Goal: Transaction & Acquisition: Purchase product/service

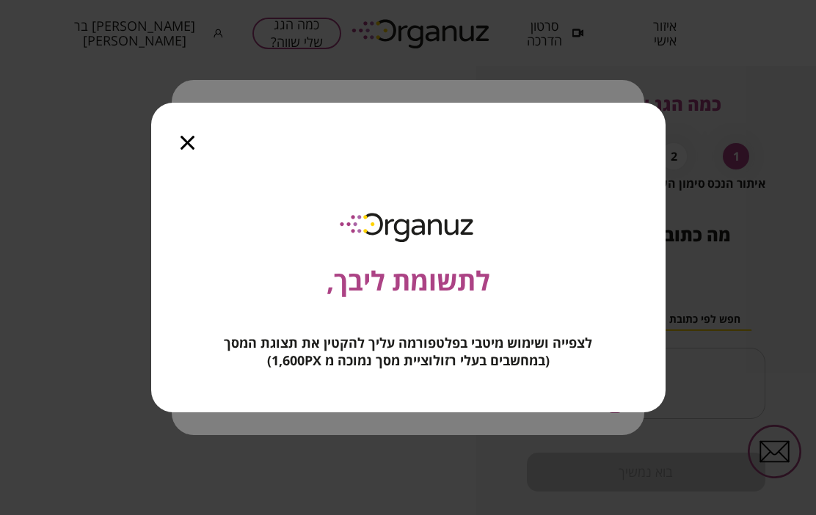
click at [189, 140] on icon "button" at bounding box center [187, 143] width 14 height 14
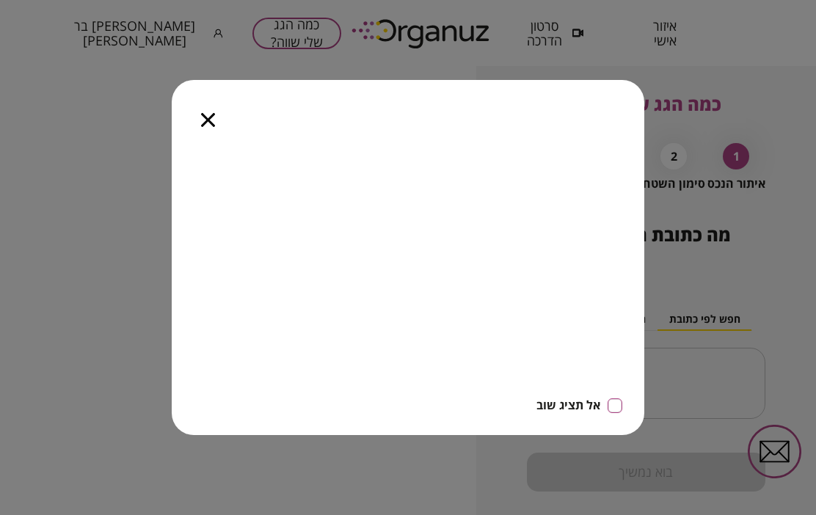
click at [212, 125] on icon "button" at bounding box center [208, 120] width 14 height 14
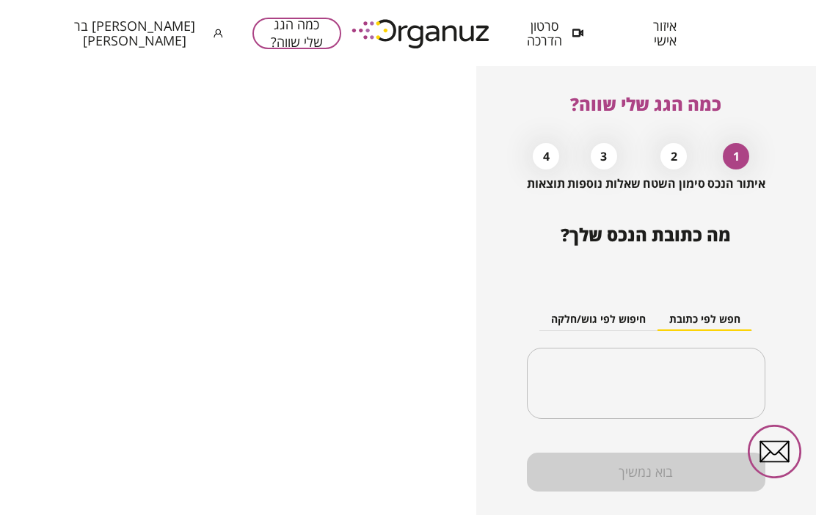
click at [736, 275] on div "חפש לפי כתובת חיפוש לפי גוש/חלקה ​" at bounding box center [646, 351] width 238 height 159
click at [726, 376] on input "text" at bounding box center [650, 383] width 191 height 37
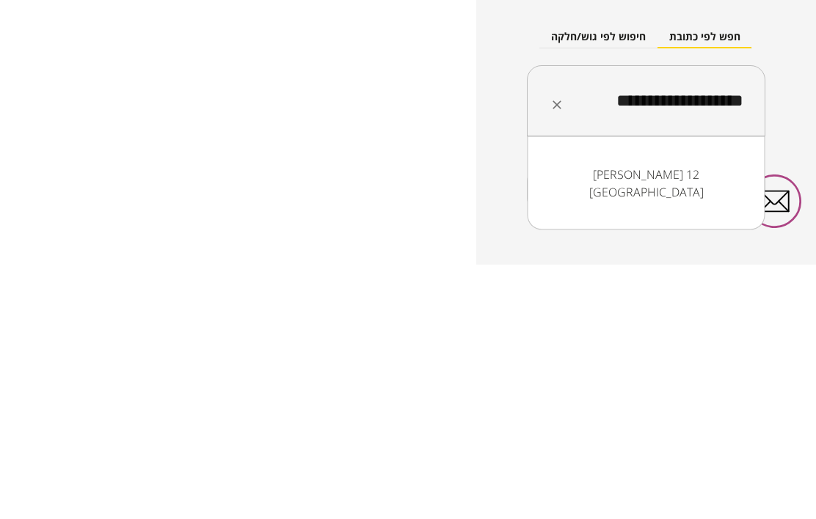
scroll to position [28, 0]
click at [710, 416] on li "[PERSON_NAME] 12 [GEOGRAPHIC_DATA]" at bounding box center [647, 438] width 200 height 44
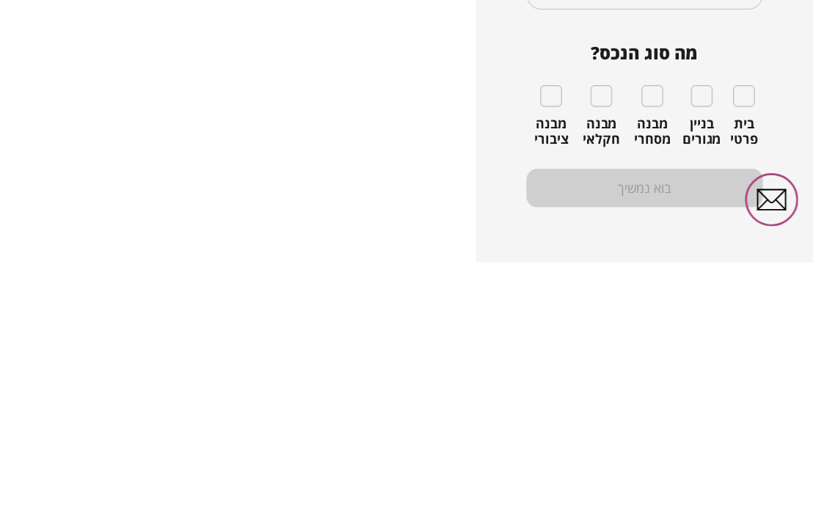
scroll to position [154, 0]
type input "**********"
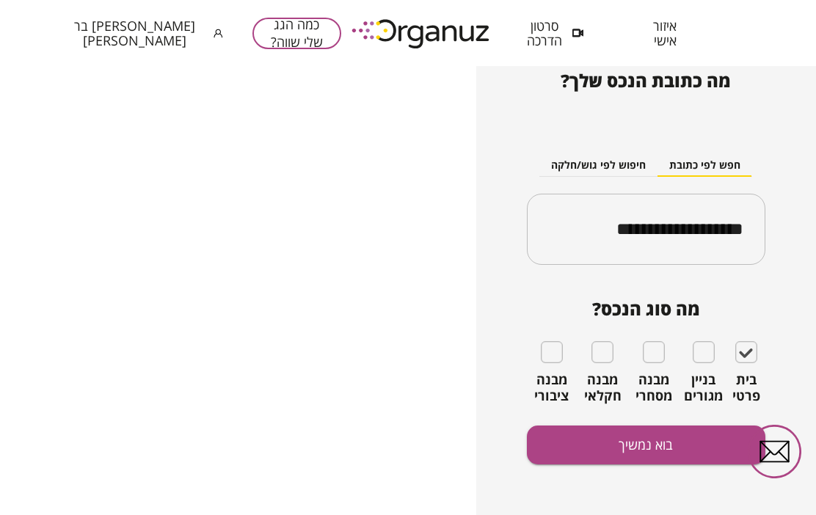
click at [659, 448] on button "בוא נמשיך" at bounding box center [646, 444] width 238 height 39
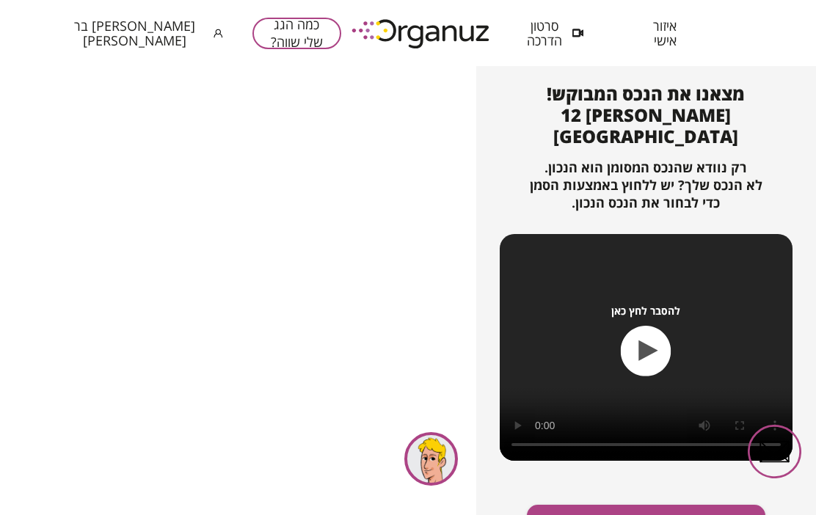
click at [665, 505] on button "זהו הנכס המבוקש, אפשר להמשיך" at bounding box center [646, 524] width 238 height 39
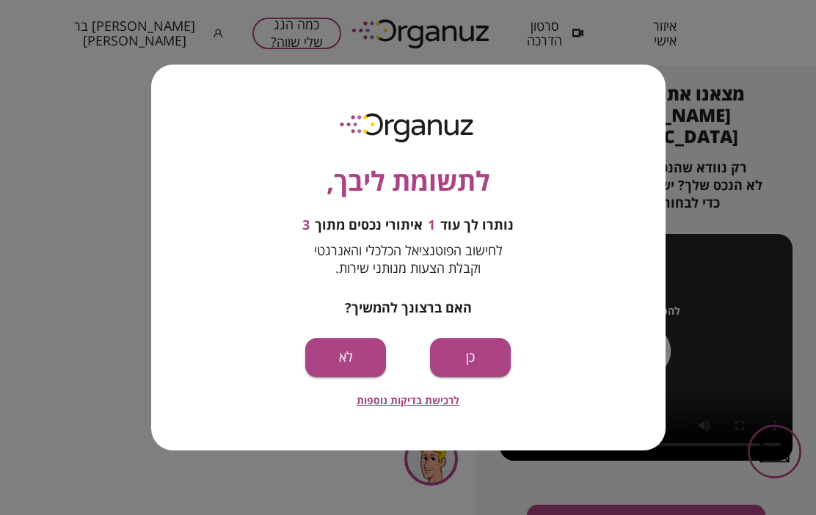
click at [480, 353] on button "כן" at bounding box center [470, 357] width 81 height 39
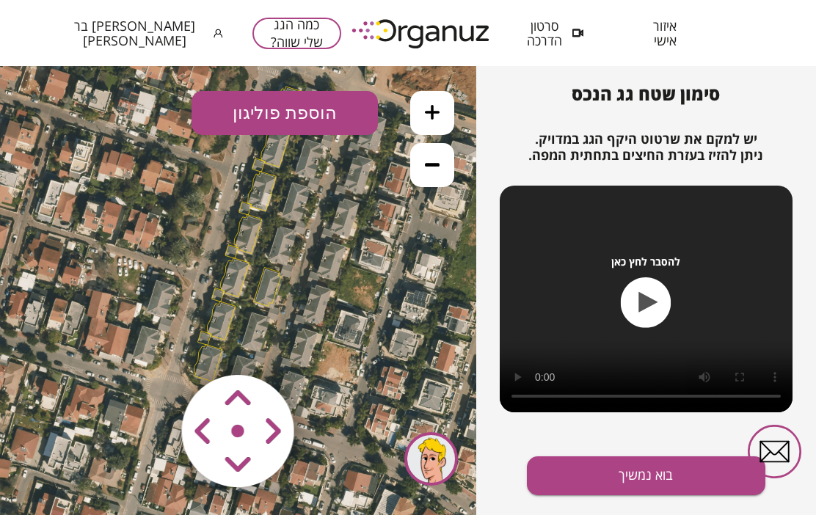
click at [255, 285] on icon at bounding box center [247, 233] width 889 height 889
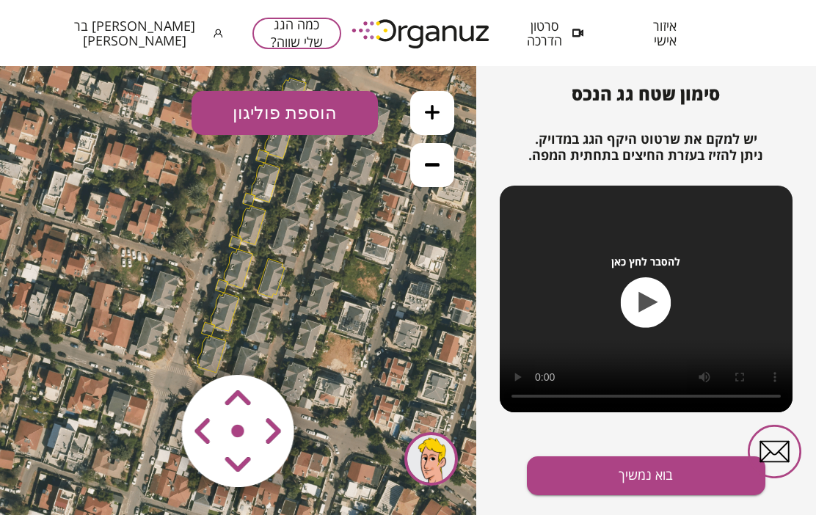
click at [439, 122] on button at bounding box center [432, 113] width 44 height 44
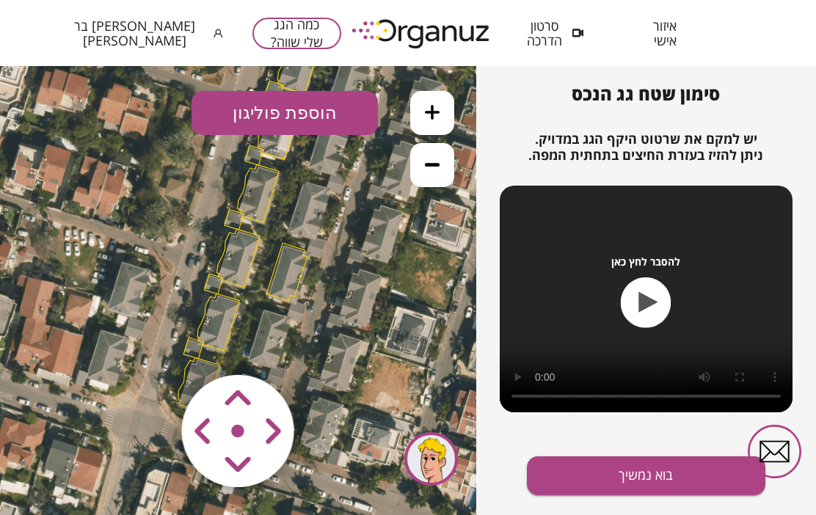
click at [436, 121] on button at bounding box center [432, 113] width 44 height 44
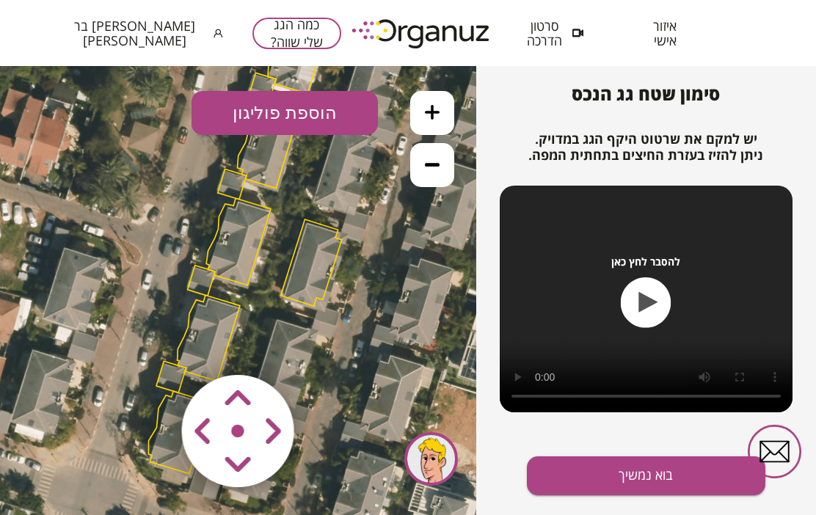
click at [428, 126] on button at bounding box center [432, 113] width 44 height 44
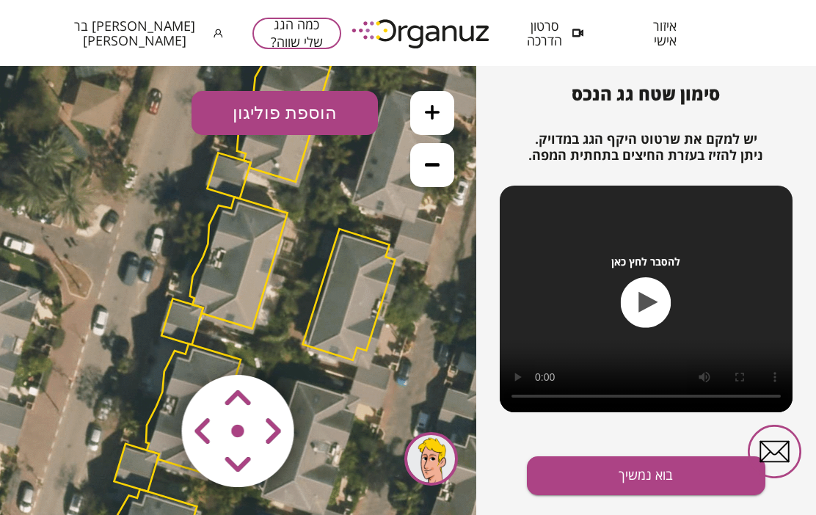
click at [420, 120] on button at bounding box center [432, 113] width 44 height 44
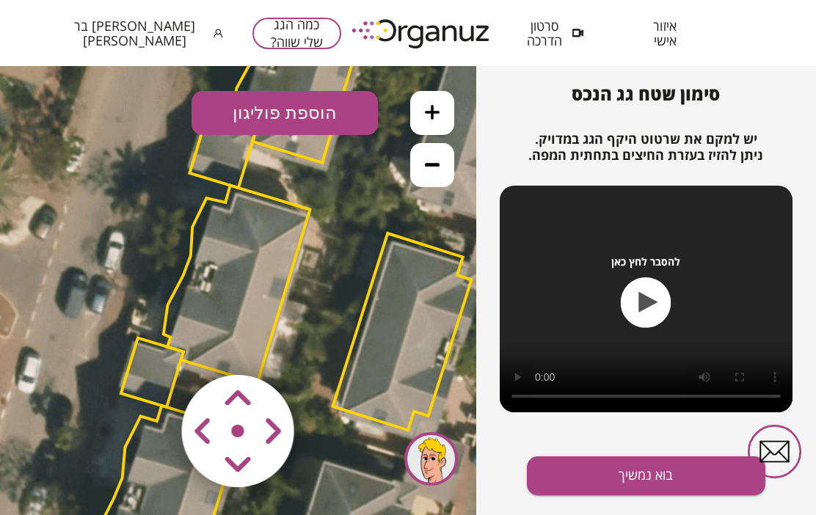
click at [433, 166] on icon at bounding box center [432, 165] width 15 height 4
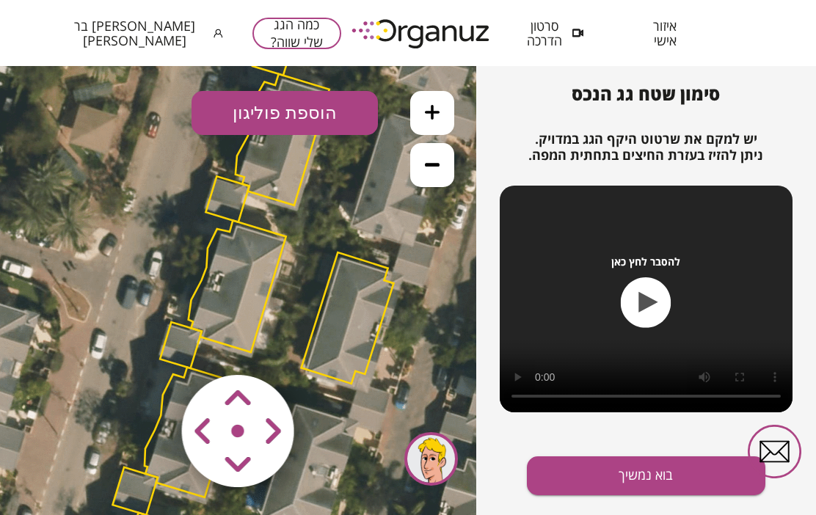
click at [428, 161] on icon at bounding box center [432, 164] width 15 height 15
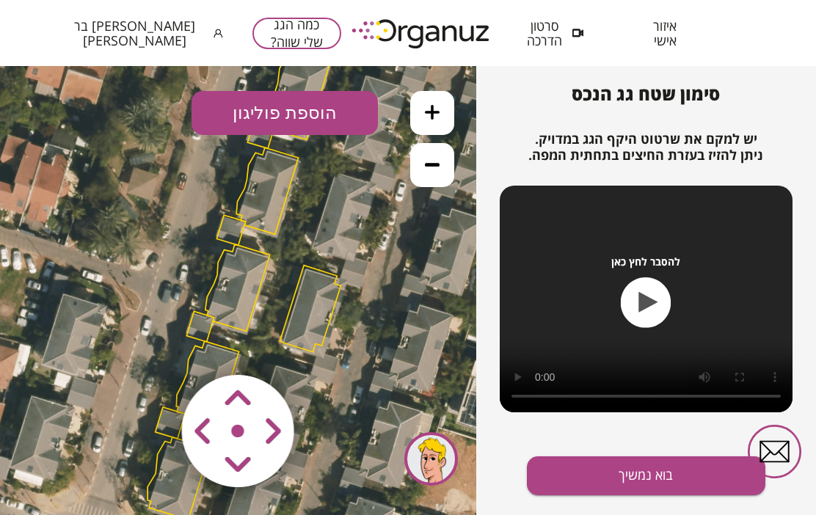
click at [442, 160] on button at bounding box center [432, 165] width 44 height 44
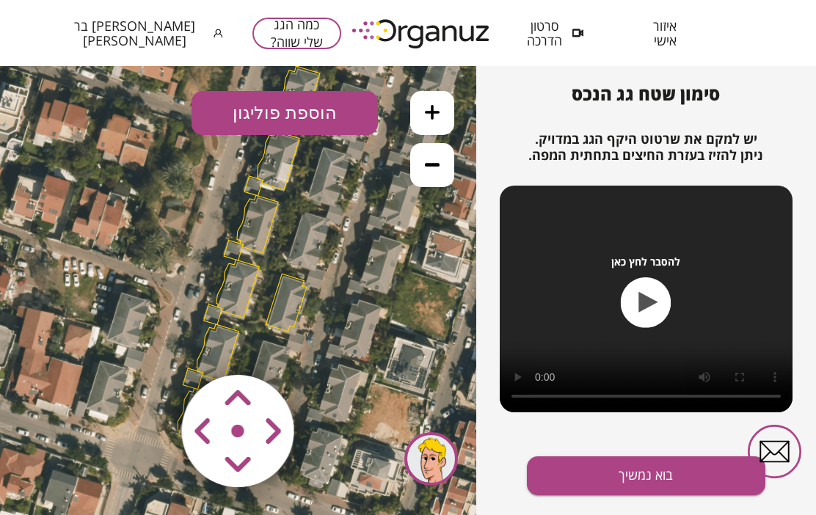
click at [439, 167] on button at bounding box center [432, 165] width 44 height 44
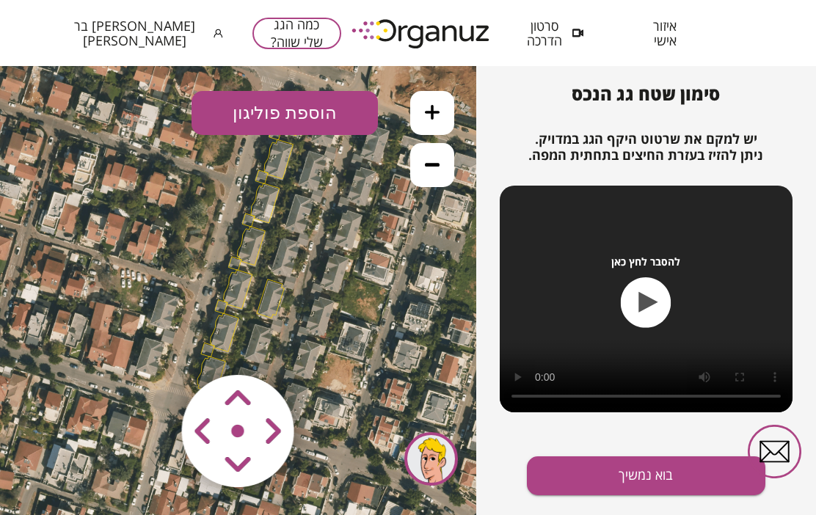
click at [438, 167] on icon at bounding box center [432, 164] width 15 height 15
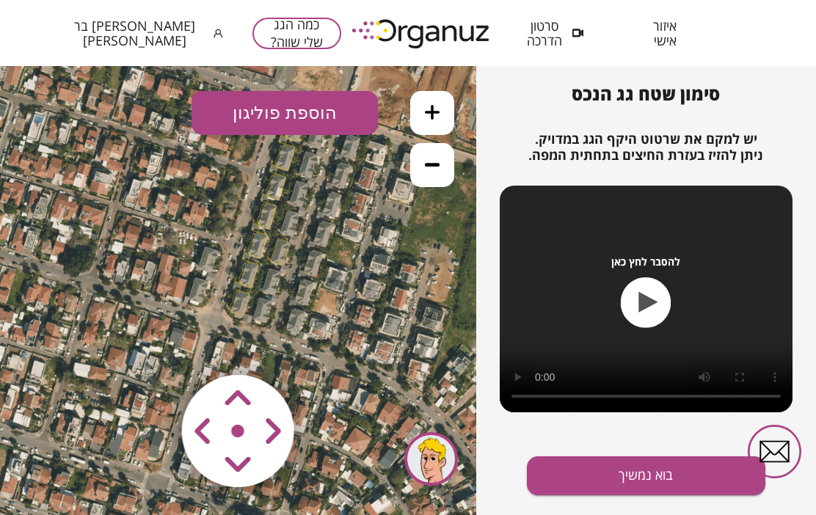
click at [445, 111] on button at bounding box center [432, 113] width 44 height 44
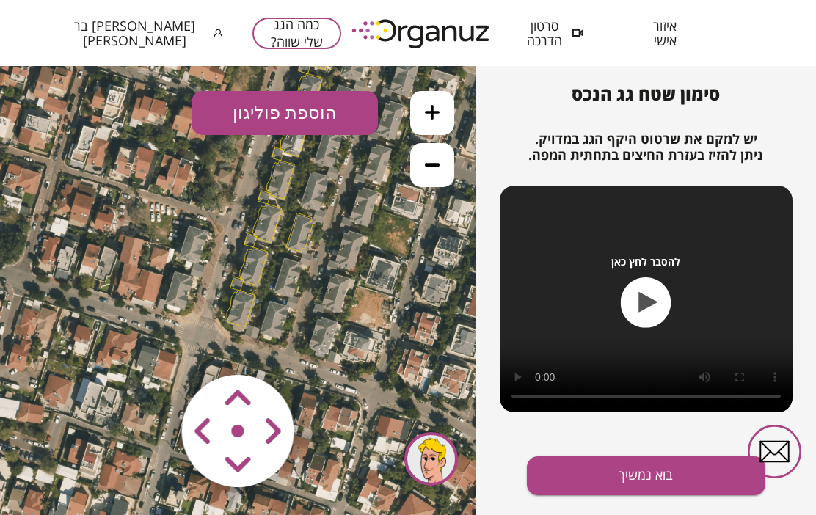
click at [448, 109] on button at bounding box center [432, 113] width 44 height 44
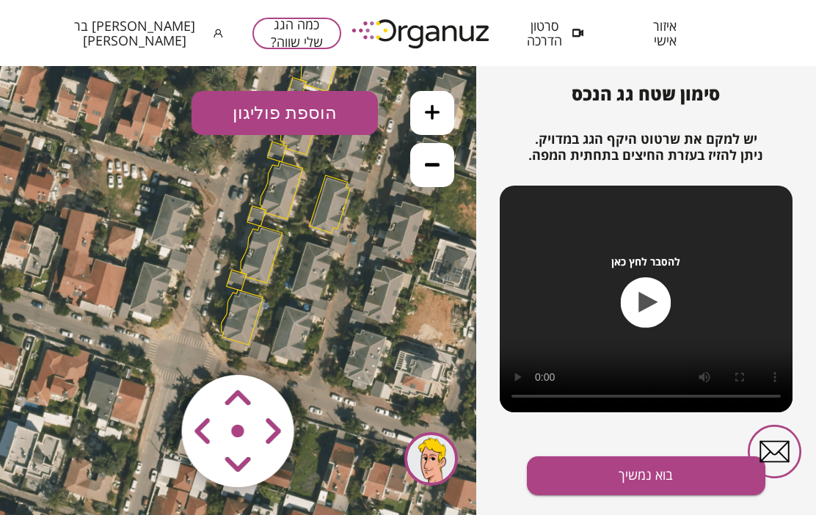
click at [450, 109] on button at bounding box center [432, 113] width 44 height 44
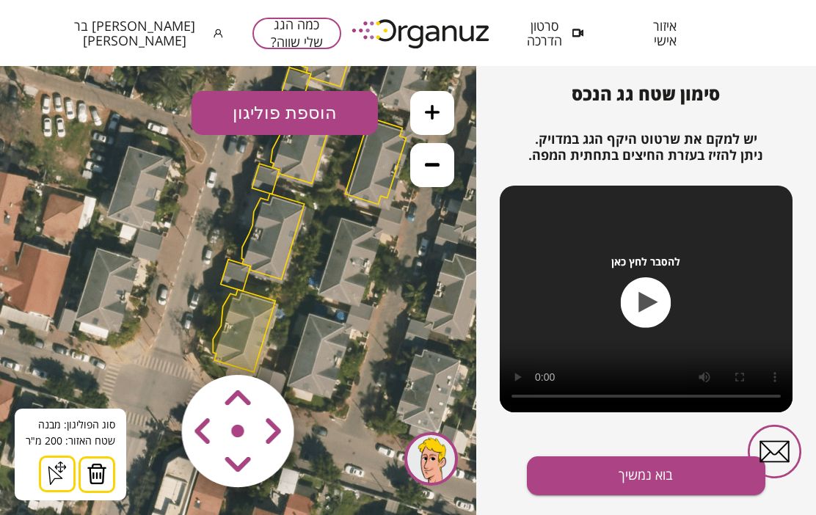
click at [102, 476] on img at bounding box center [97, 474] width 21 height 22
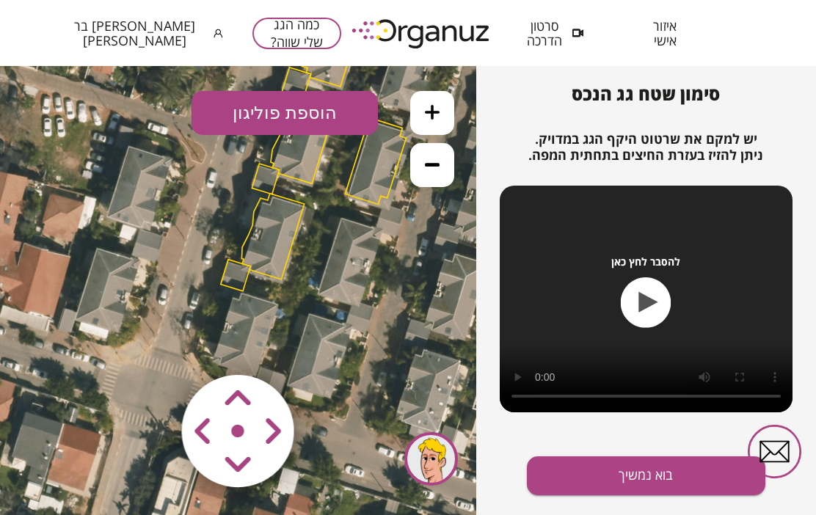
click at [246, 269] on polygon at bounding box center [272, 237] width 62 height 86
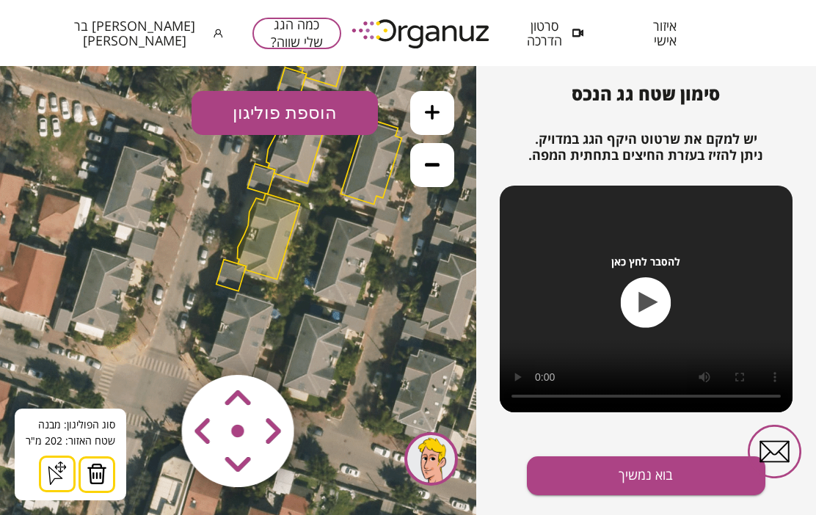
click at [106, 464] on button at bounding box center [96, 474] width 37 height 37
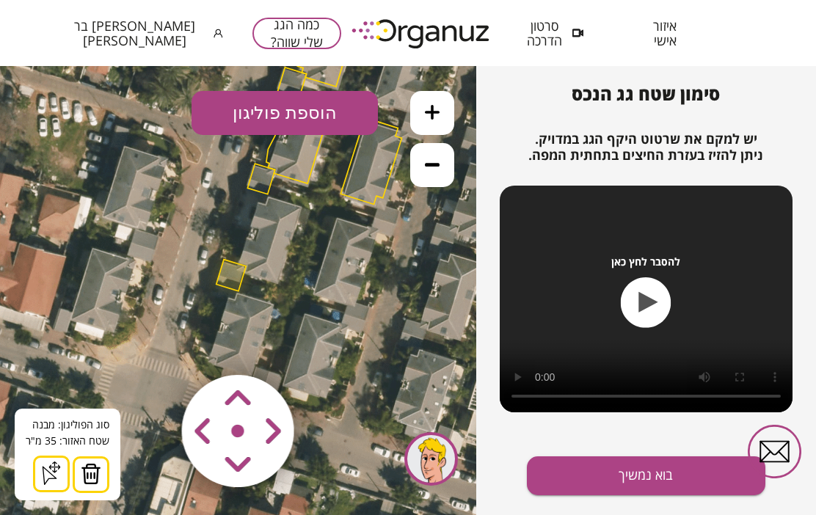
click at [97, 472] on img at bounding box center [91, 474] width 21 height 22
click at [100, 466] on button at bounding box center [91, 474] width 37 height 37
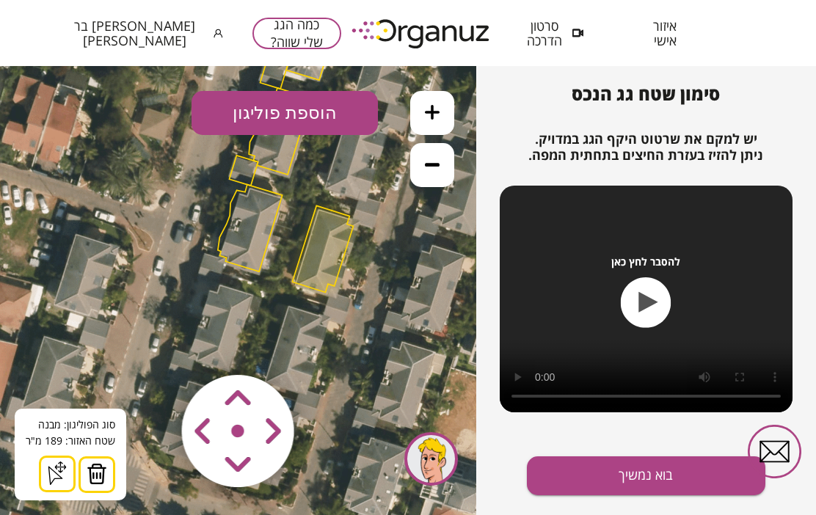
click at [105, 474] on img at bounding box center [97, 474] width 21 height 22
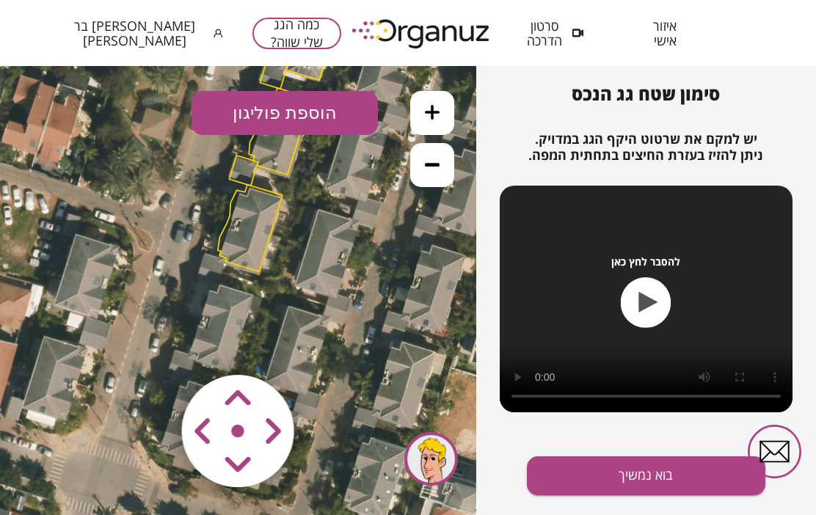
click at [255, 244] on polygon at bounding box center [250, 228] width 65 height 87
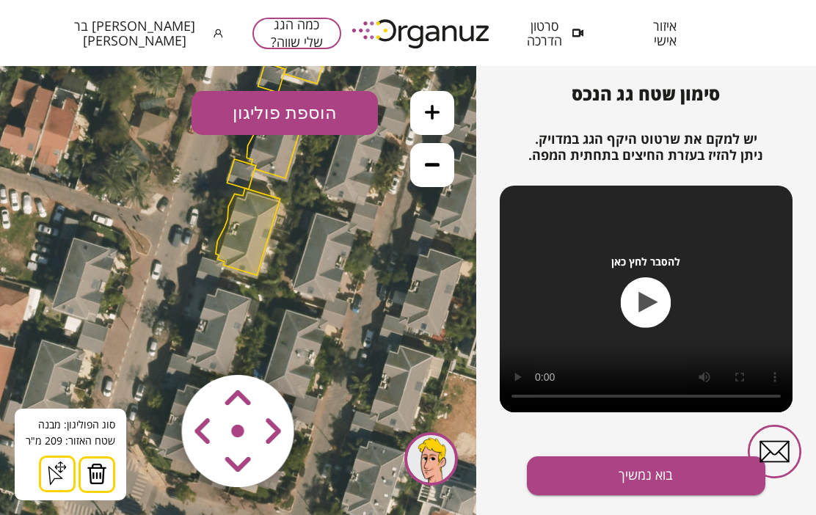
click at [111, 465] on button at bounding box center [96, 474] width 37 height 37
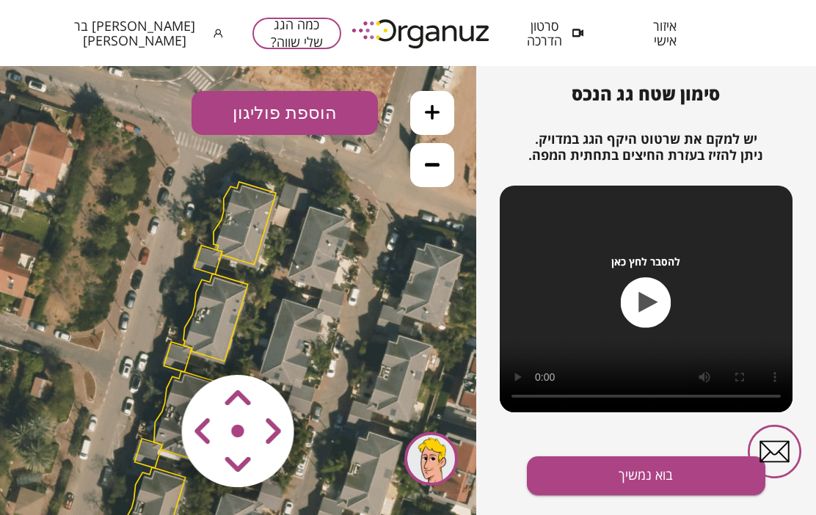
click at [253, 232] on polygon at bounding box center [244, 223] width 62 height 83
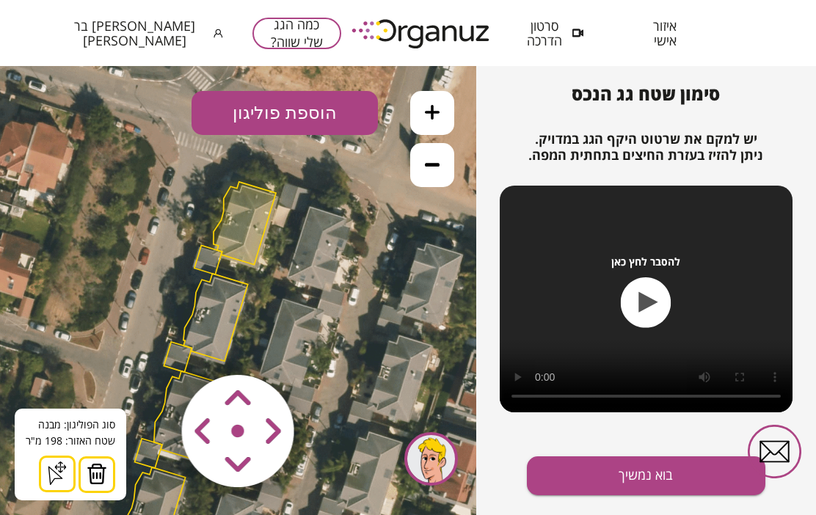
click at [105, 467] on img at bounding box center [97, 474] width 21 height 22
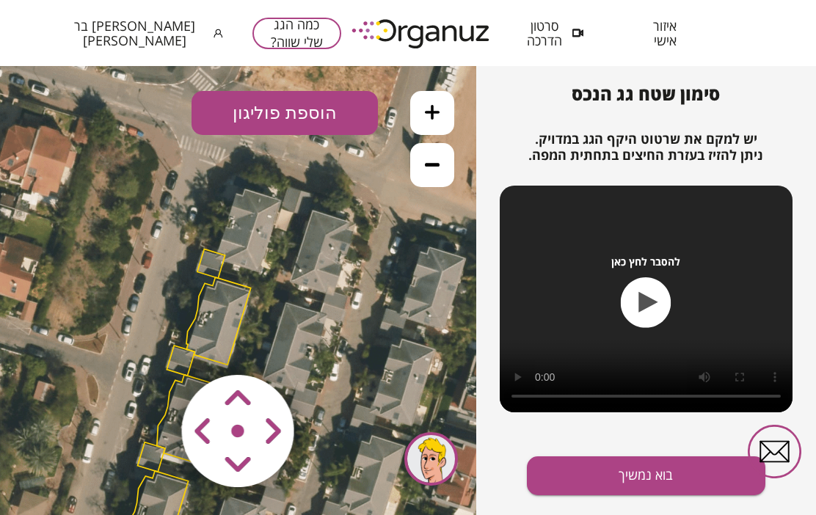
click at [208, 256] on polygon at bounding box center [211, 263] width 28 height 29
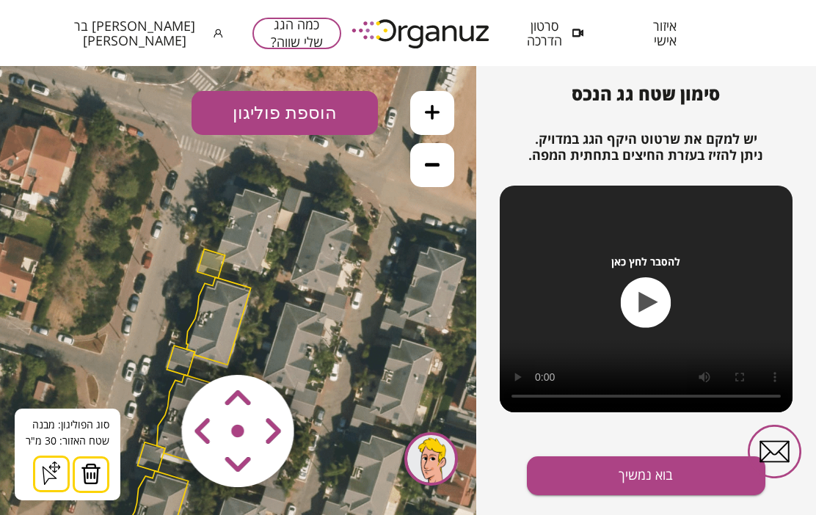
click at [100, 470] on button at bounding box center [91, 474] width 37 height 37
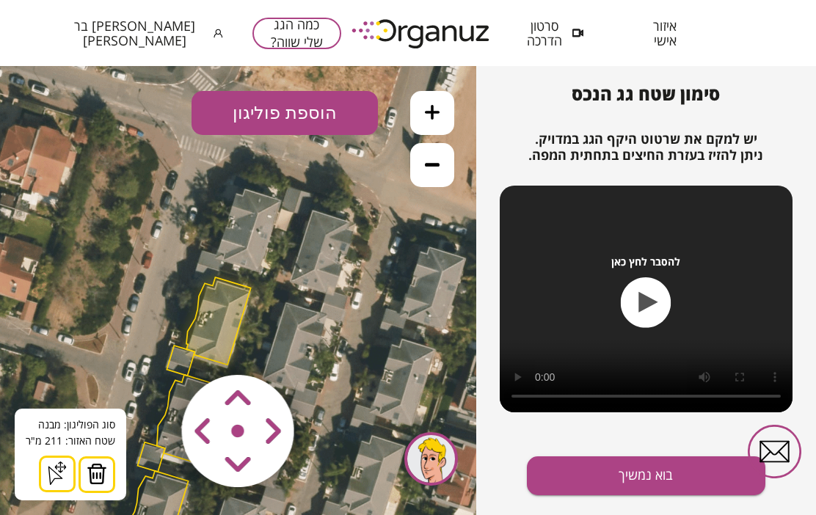
click at [106, 473] on button at bounding box center [96, 474] width 37 height 37
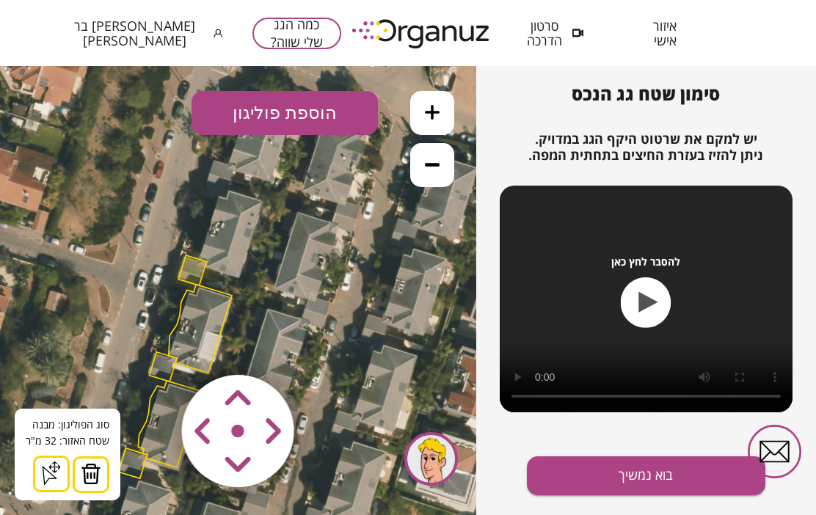
click at [98, 474] on img at bounding box center [91, 474] width 21 height 22
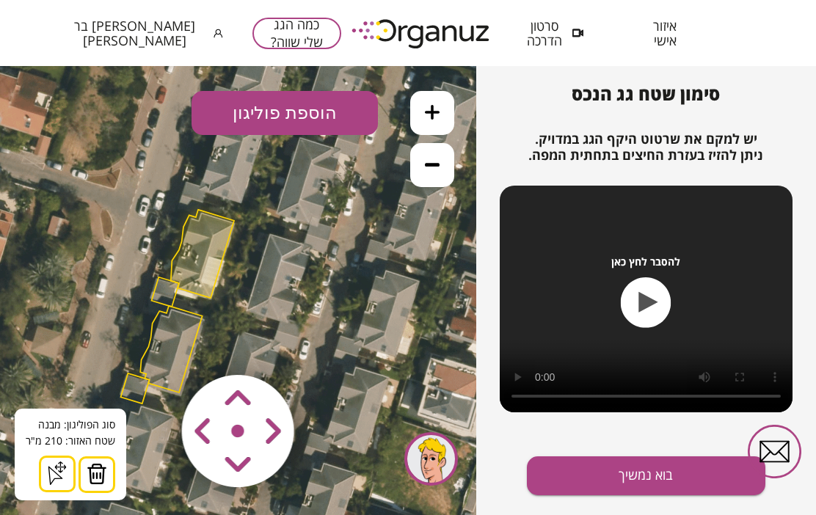
click at [105, 473] on img at bounding box center [97, 474] width 21 height 22
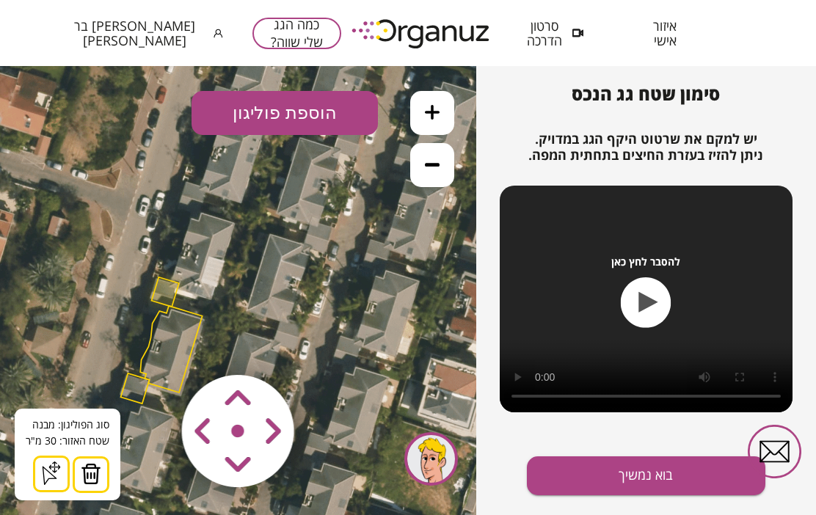
click at [97, 477] on img at bounding box center [91, 474] width 21 height 22
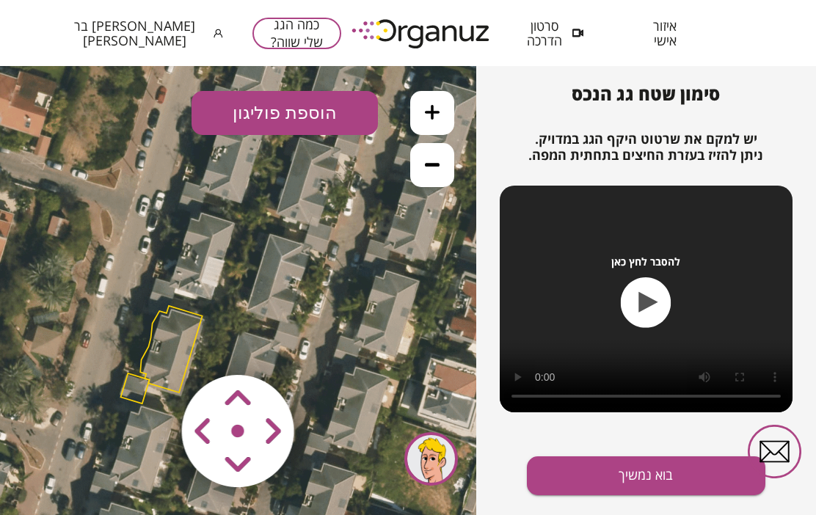
click at [179, 353] on img at bounding box center [237, 431] width 175 height 175
click at [180, 348] on img at bounding box center [237, 431] width 175 height 175
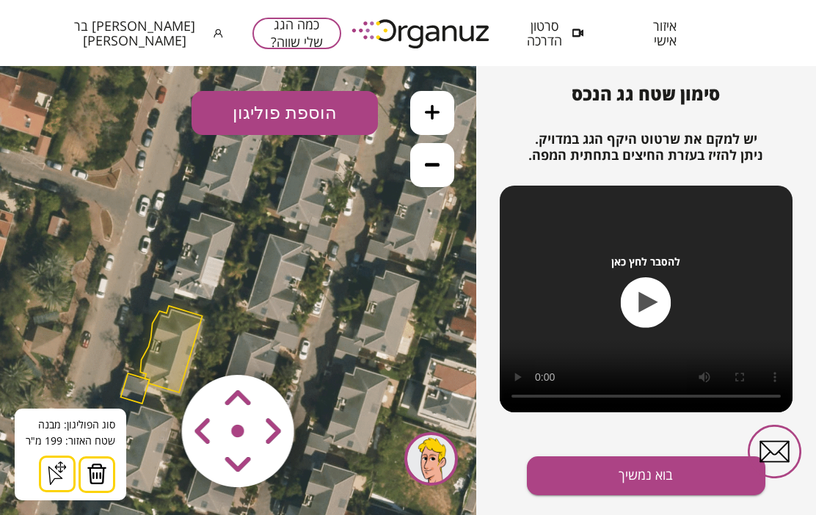
click at [103, 464] on img at bounding box center [97, 474] width 21 height 22
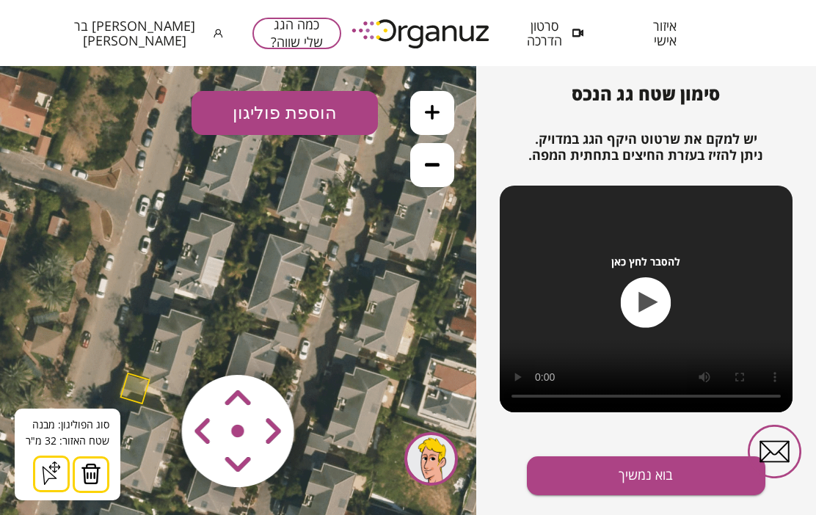
click at [98, 477] on img at bounding box center [91, 474] width 21 height 22
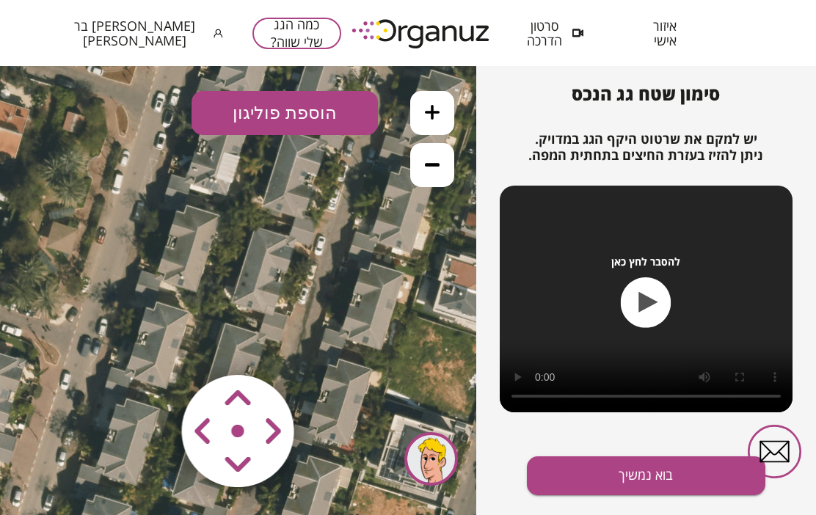
click at [434, 114] on icon at bounding box center [432, 112] width 15 height 15
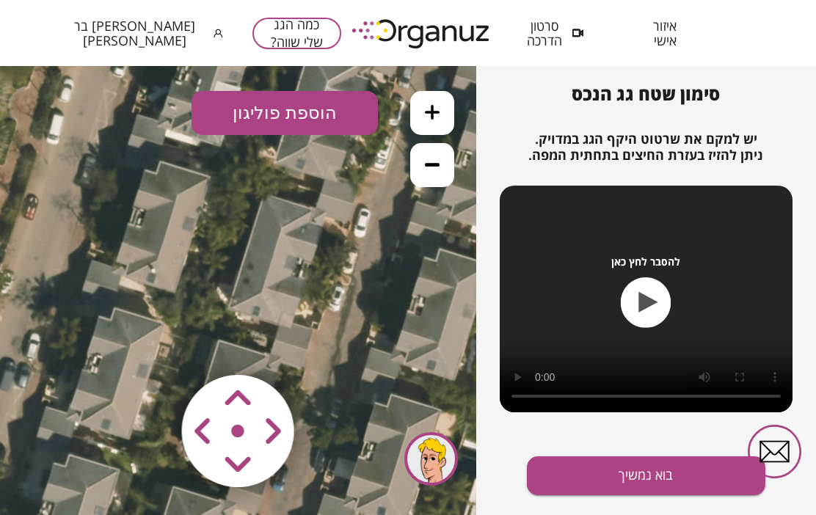
click at [439, 113] on button at bounding box center [432, 113] width 44 height 44
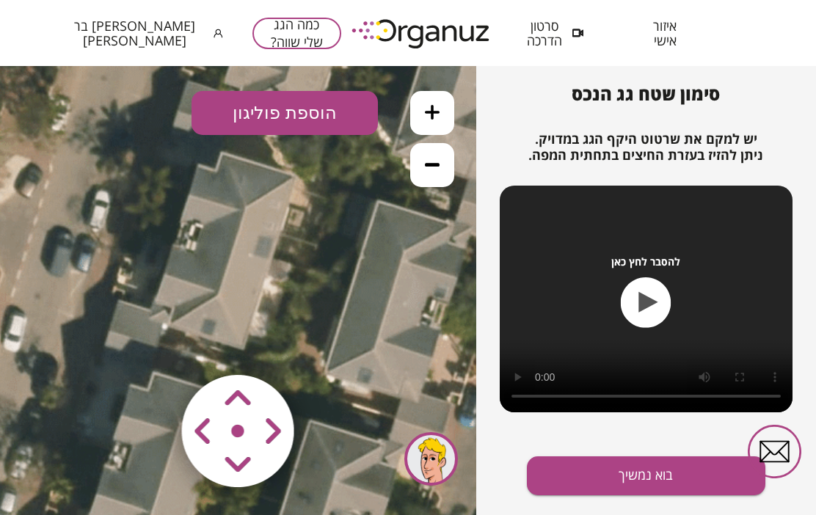
click at [427, 115] on icon at bounding box center [432, 112] width 15 height 15
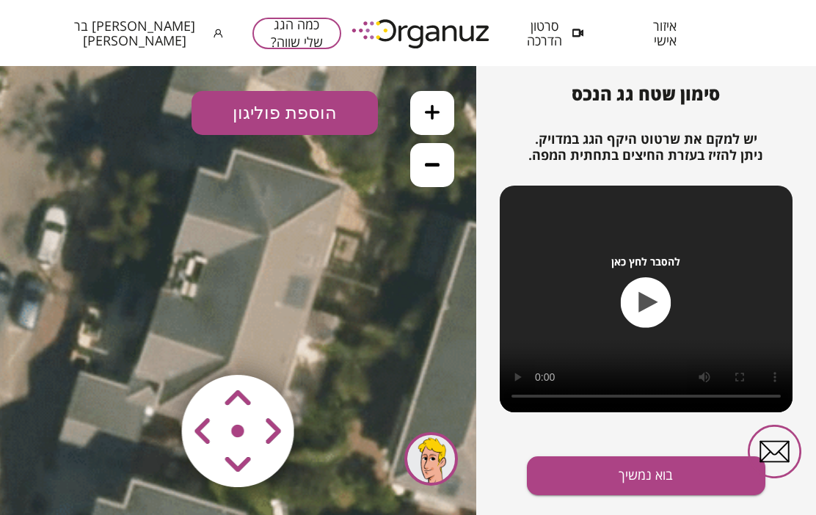
click at [324, 111] on button "הוספת פוליגון" at bounding box center [284, 113] width 186 height 44
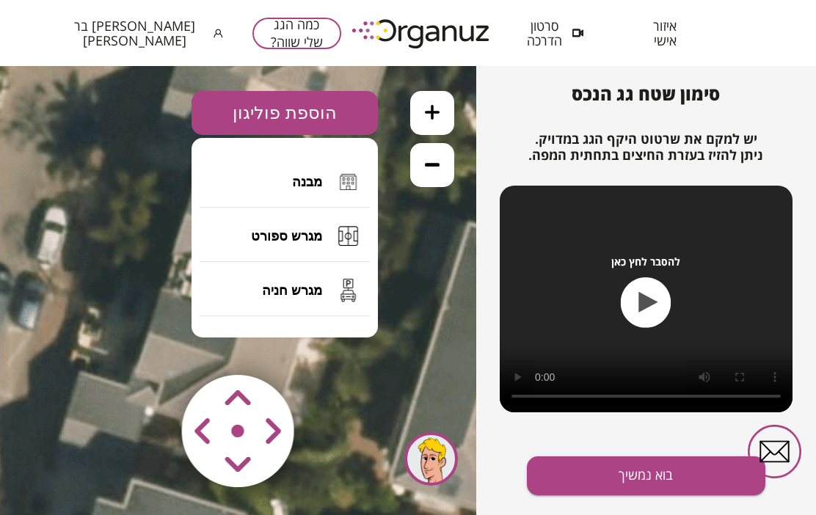
click at [318, 182] on span "מבנה" at bounding box center [307, 182] width 30 height 16
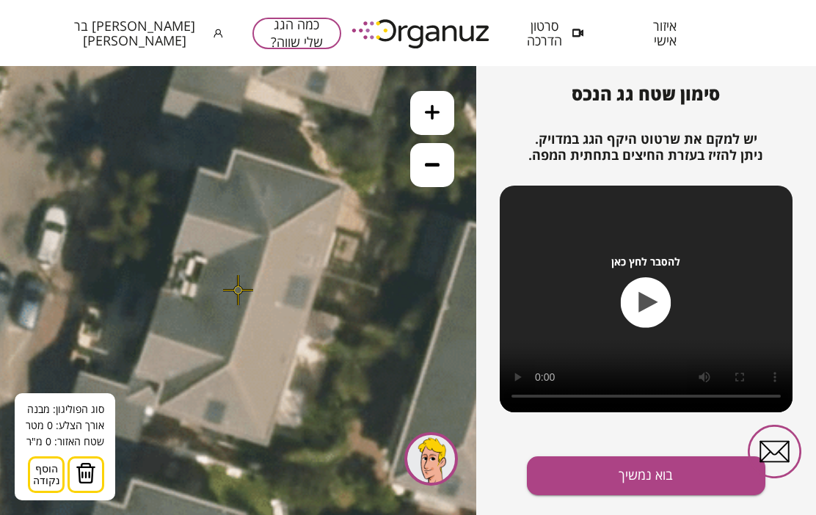
click at [243, 293] on div at bounding box center [238, 290] width 30 height 30
click at [51, 472] on span "הוסף נקודה" at bounding box center [46, 474] width 27 height 23
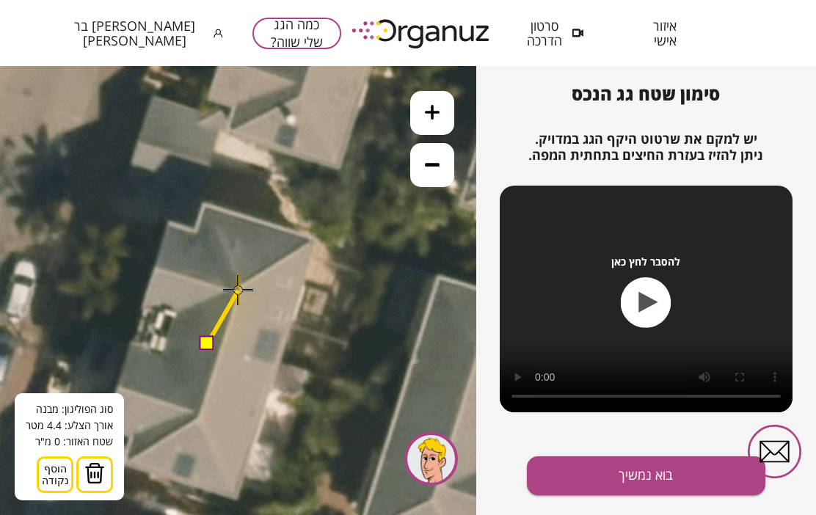
click at [100, 462] on img at bounding box center [94, 473] width 21 height 22
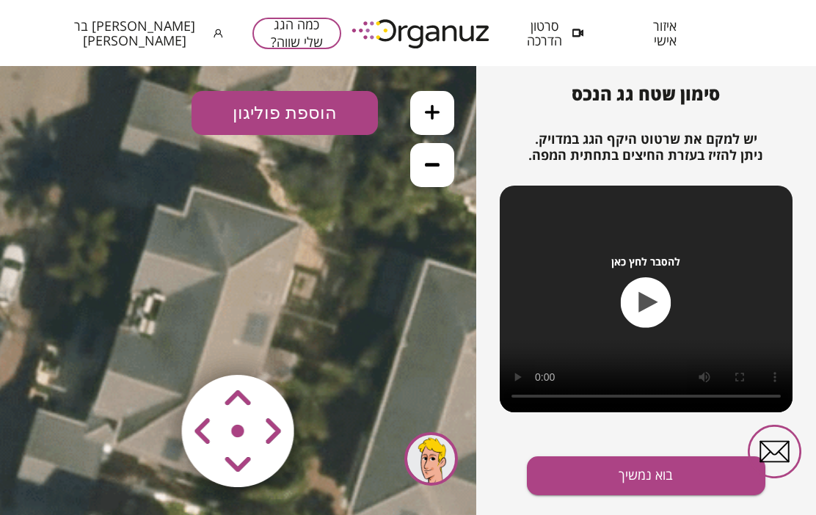
click at [308, 116] on button "הוספת פוליגון" at bounding box center [284, 113] width 186 height 44
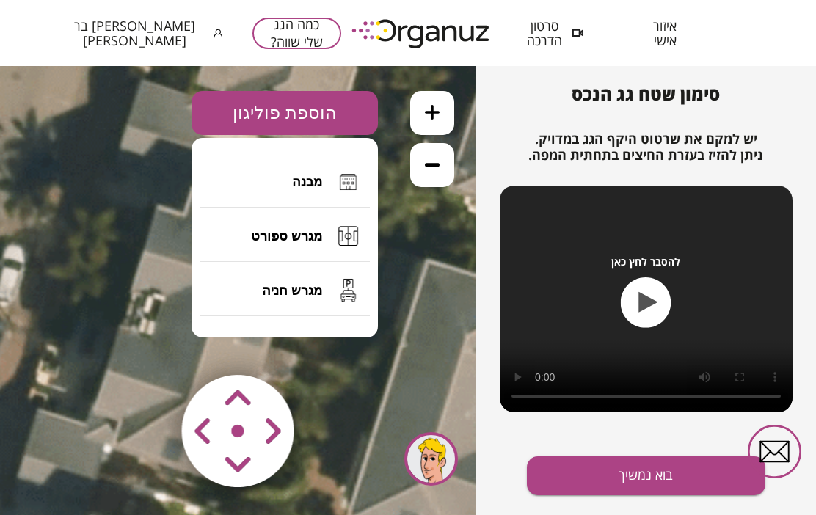
click at [321, 178] on span "מבנה" at bounding box center [307, 182] width 30 height 16
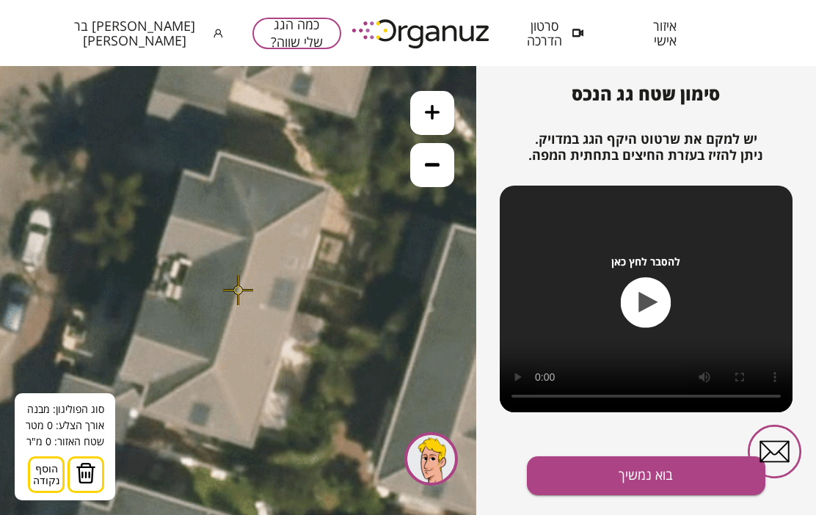
click at [53, 471] on span "הוסף נקודה" at bounding box center [46, 474] width 27 height 23
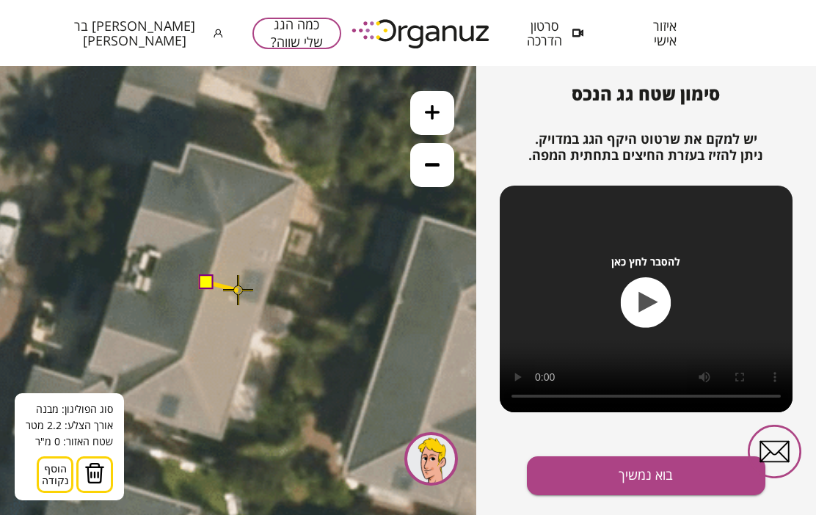
click at [50, 480] on span "הוסף נקודה" at bounding box center [55, 474] width 27 height 23
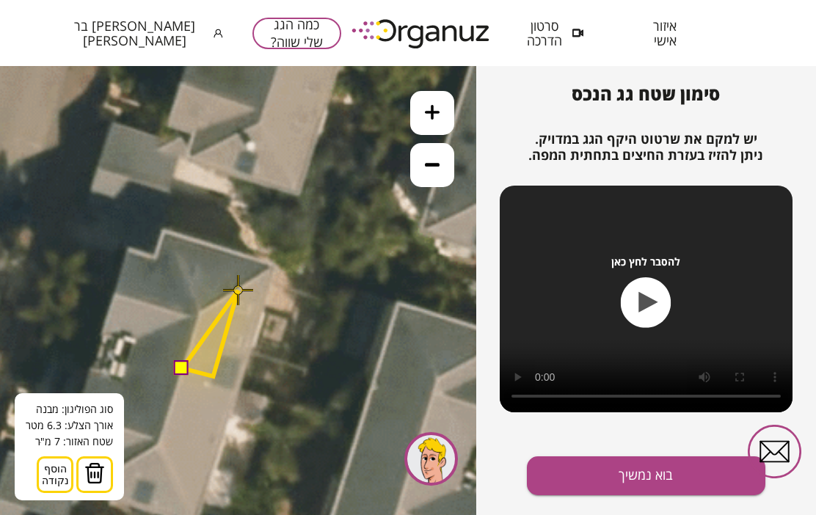
click at [53, 472] on span "הוסף נקודה" at bounding box center [55, 474] width 27 height 23
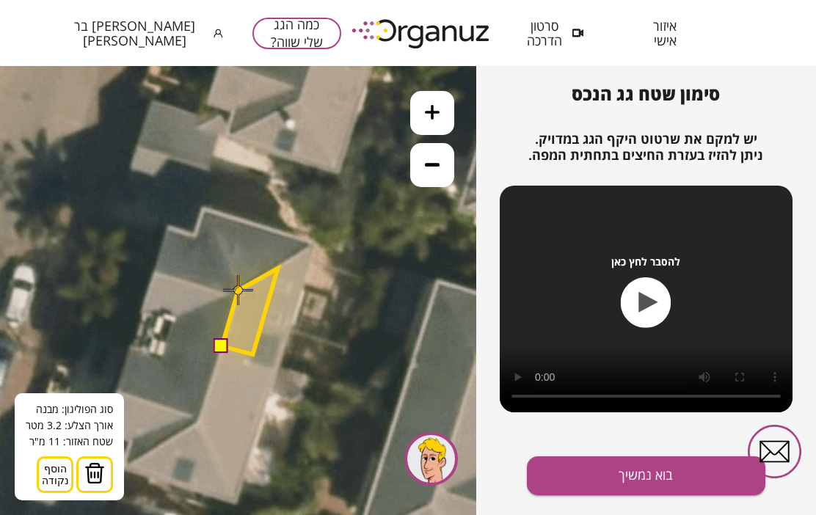
click at [56, 470] on span "הוסף נקודה" at bounding box center [55, 474] width 27 height 23
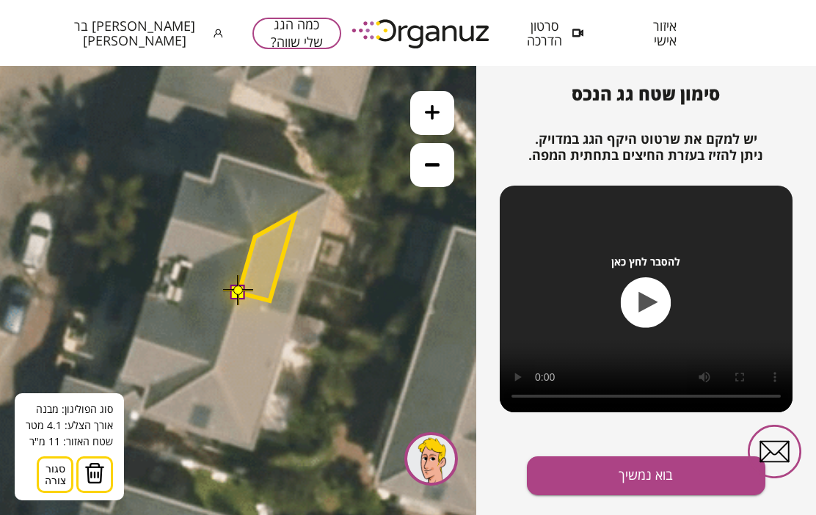
click at [57, 464] on span "סגור צורה" at bounding box center [55, 474] width 21 height 23
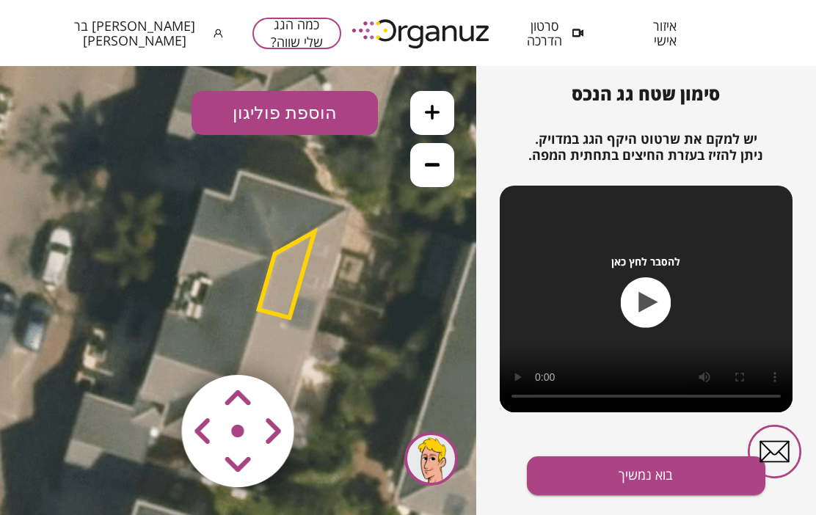
click at [318, 114] on button "הוספת פוליגון" at bounding box center [284, 113] width 186 height 44
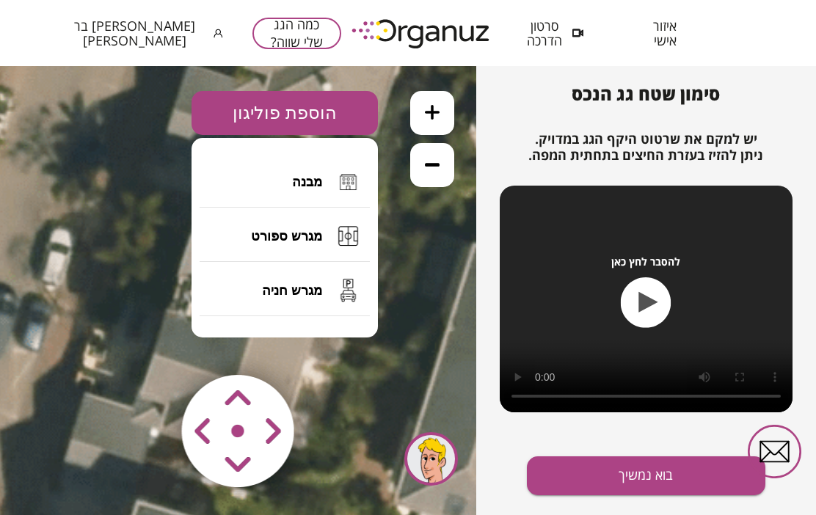
click at [324, 174] on button "מבנה" at bounding box center [285, 181] width 170 height 51
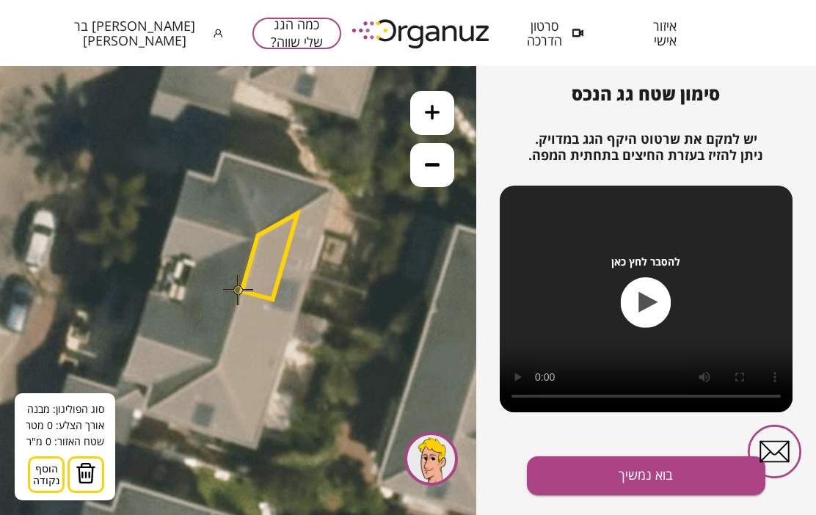
click at [44, 469] on span "הוסף נקודה" at bounding box center [46, 474] width 27 height 23
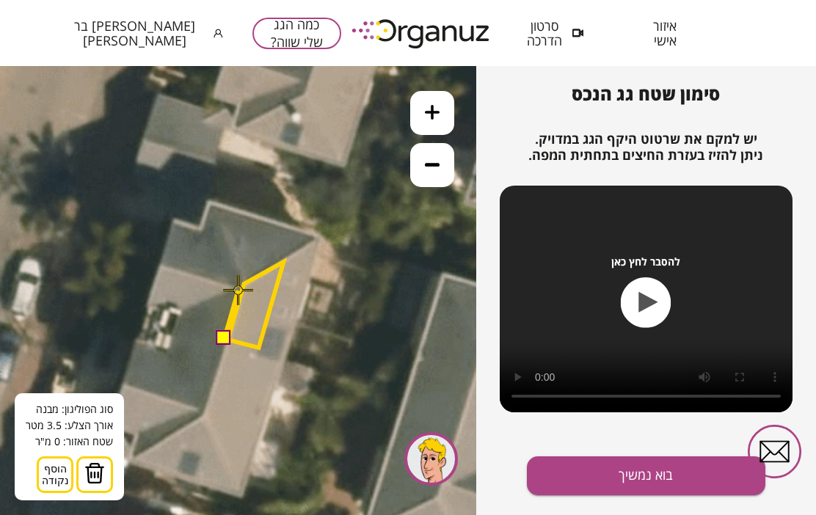
click at [58, 467] on span "הוסף נקודה" at bounding box center [55, 474] width 27 height 23
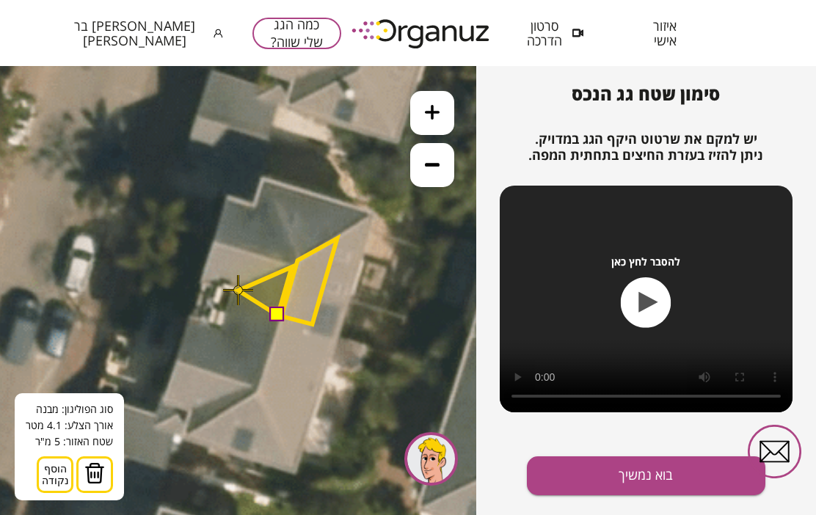
click at [60, 471] on span "הוסף נקודה" at bounding box center [55, 474] width 27 height 23
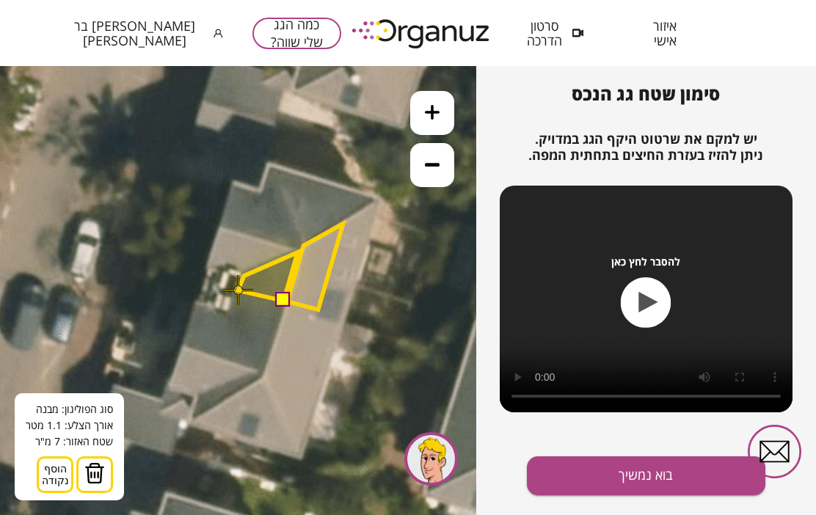
click at [54, 479] on span "הוסף נקודה" at bounding box center [55, 474] width 27 height 23
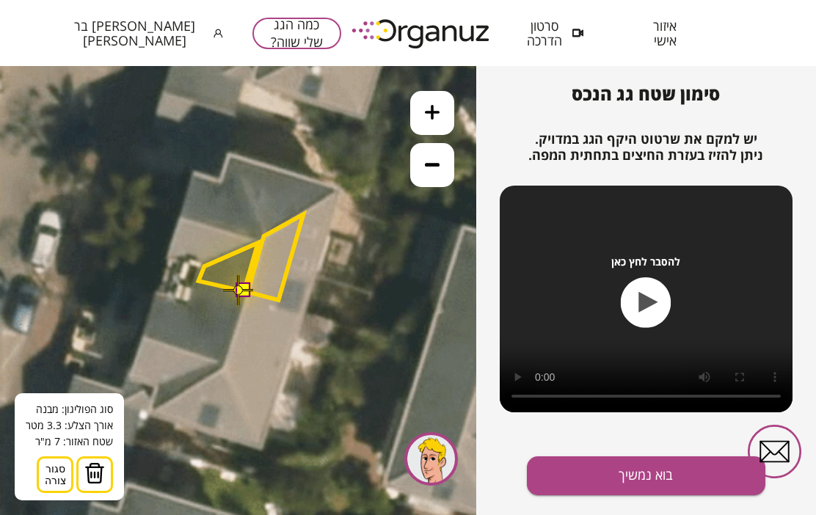
click at [58, 472] on span "סגור צורה" at bounding box center [55, 474] width 21 height 23
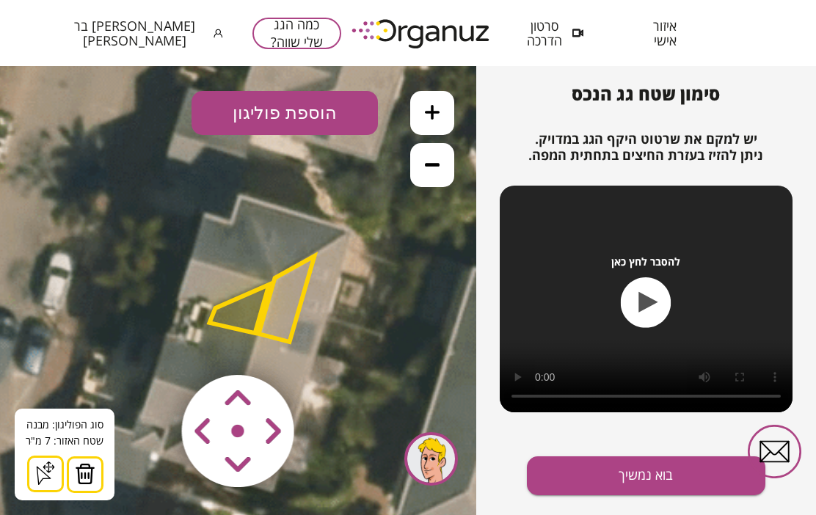
click at [357, 113] on button "הוספת פוליגון" at bounding box center [284, 113] width 186 height 44
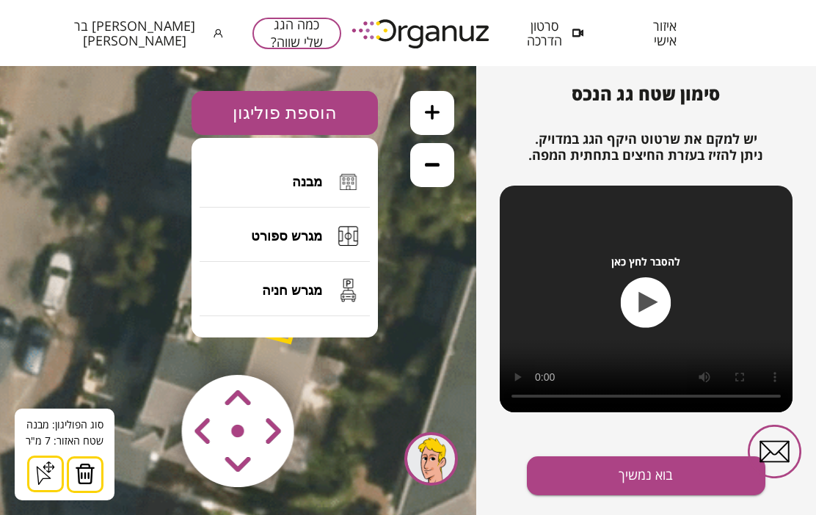
click at [420, 268] on icon at bounding box center [342, 0] width 6760 height 6760
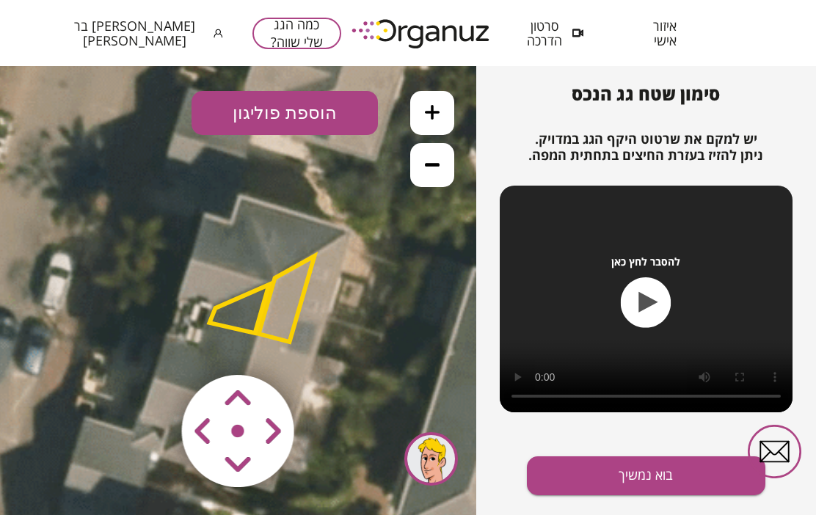
click at [330, 116] on button "הוספת פוליגון" at bounding box center [284, 113] width 186 height 44
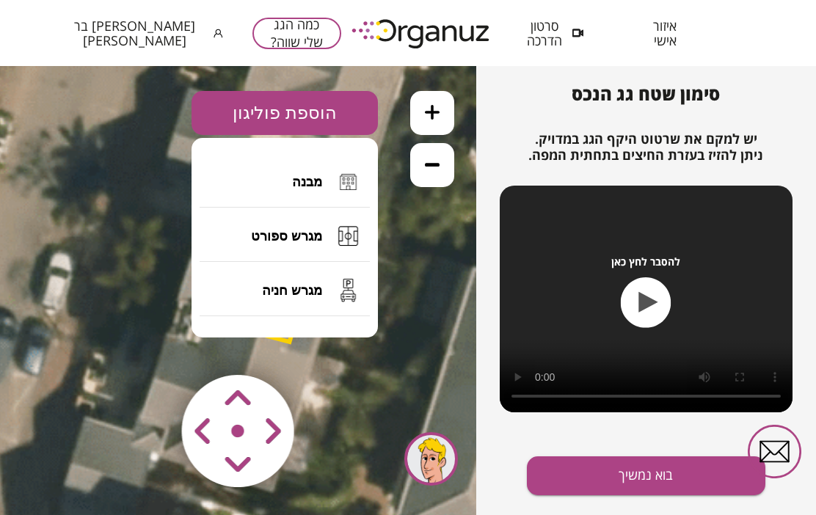
click at [325, 183] on button "מבנה" at bounding box center [285, 181] width 170 height 51
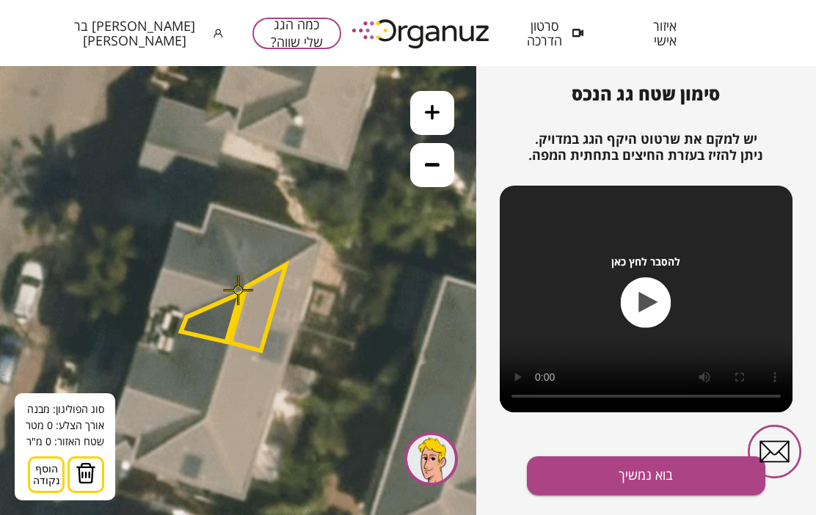
click at [46, 473] on span "הוסף נקודה" at bounding box center [46, 474] width 27 height 23
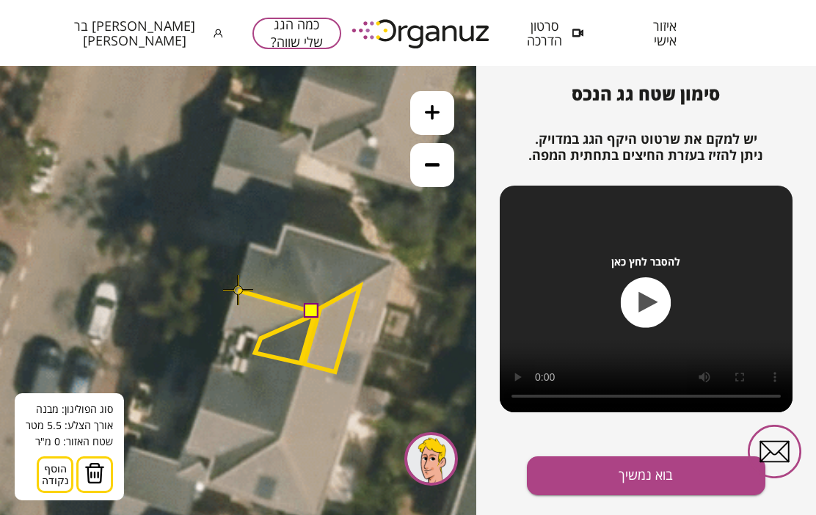
click at [57, 474] on button "הוסף נקודה סגור צורה" at bounding box center [55, 474] width 37 height 37
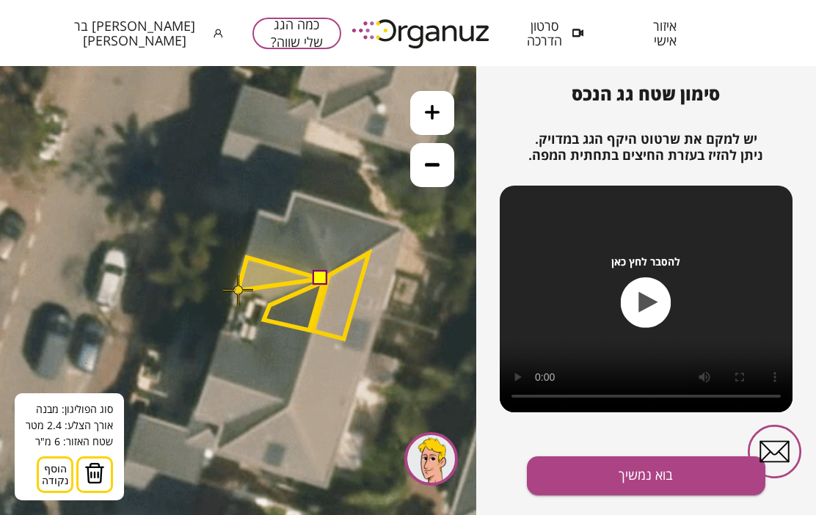
click at [58, 464] on span "הוסף נקודה" at bounding box center [55, 474] width 27 height 23
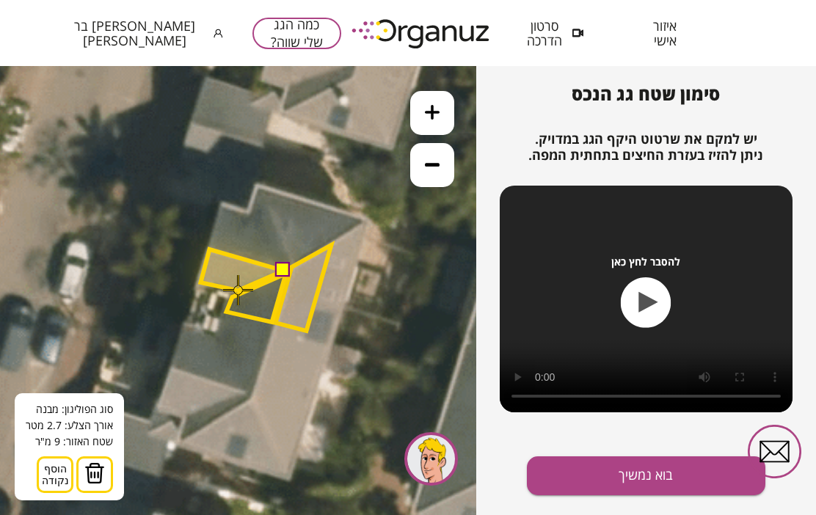
click at [58, 473] on span "הוסף נקודה" at bounding box center [55, 474] width 27 height 23
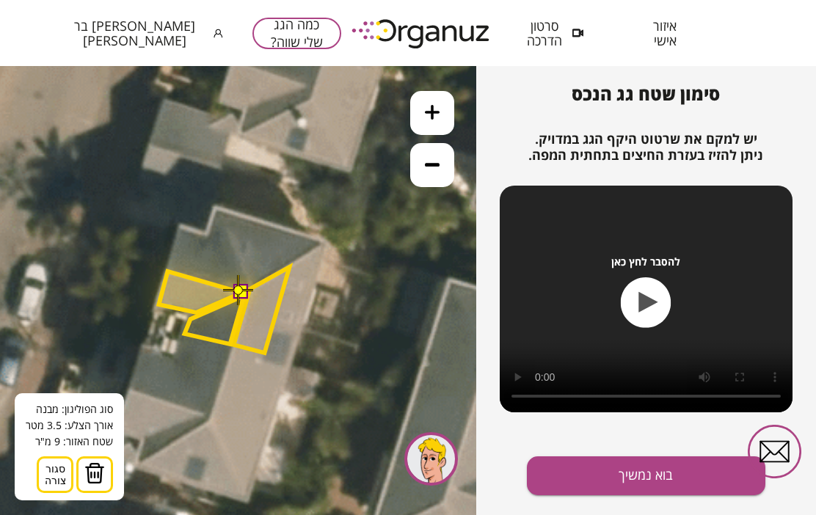
click at [59, 475] on span "סגור צורה" at bounding box center [55, 474] width 21 height 23
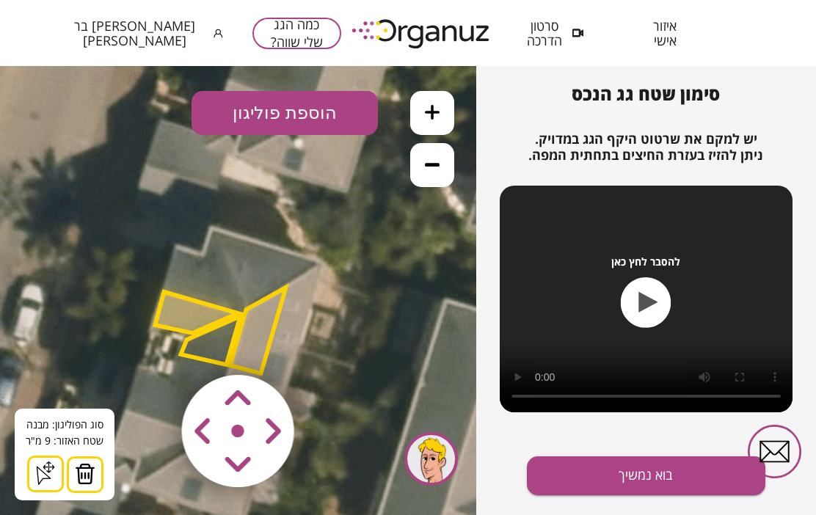
click at [340, 304] on icon at bounding box center [313, 32] width 6760 height 6760
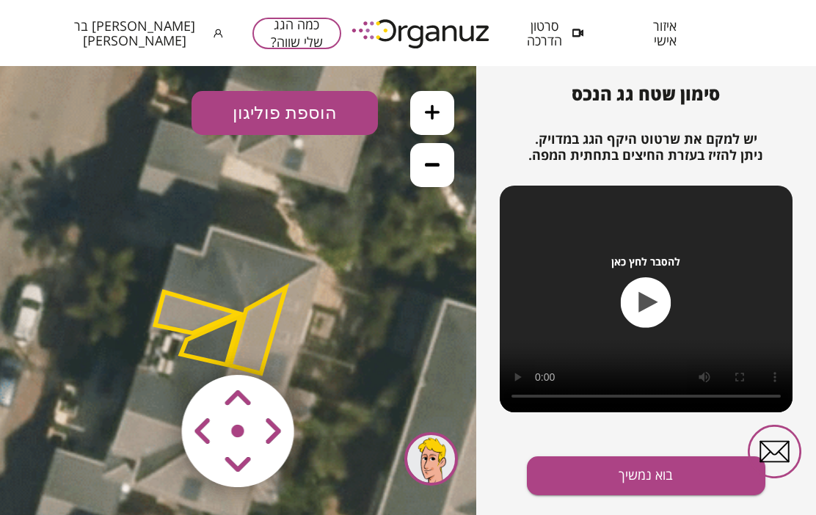
click at [312, 115] on button "הוספת פוליגון" at bounding box center [284, 113] width 186 height 44
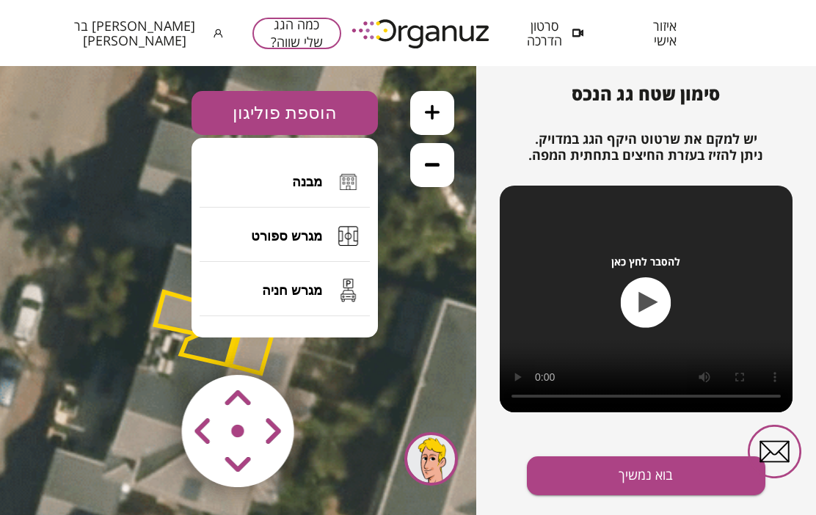
click at [315, 180] on span "מבנה" at bounding box center [307, 182] width 30 height 16
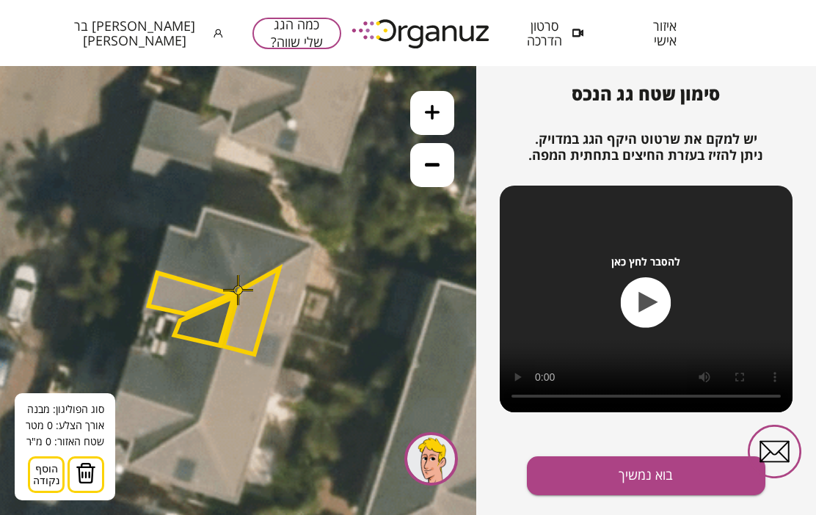
click at [43, 474] on button "הוסף נקודה סגור צורה" at bounding box center [46, 474] width 37 height 37
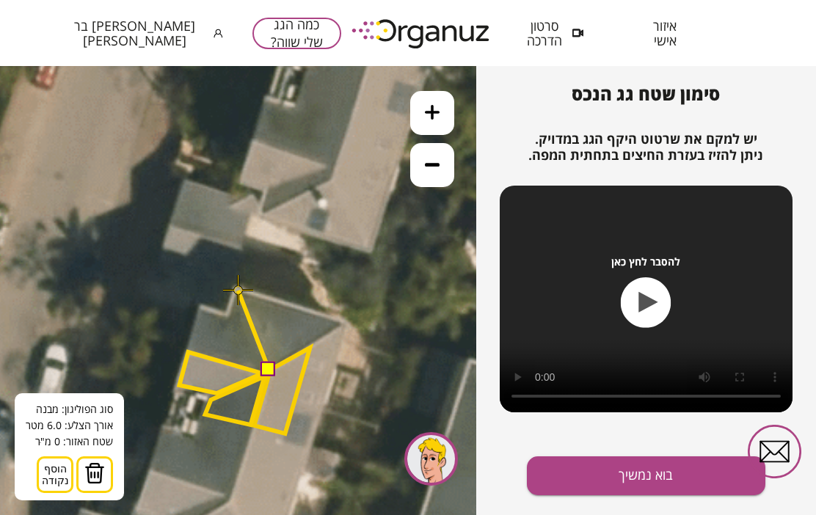
click at [53, 478] on span "הוסף נקודה" at bounding box center [55, 474] width 27 height 23
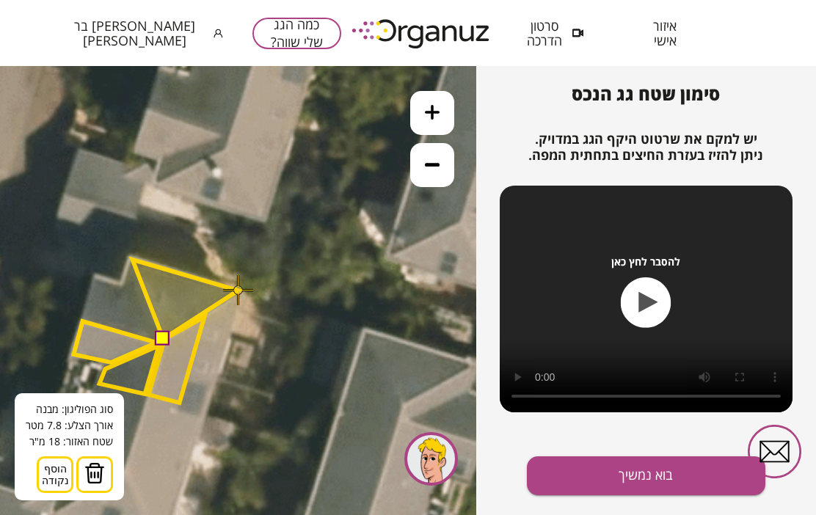
click at [56, 472] on span "הוסף נקודה" at bounding box center [55, 474] width 27 height 23
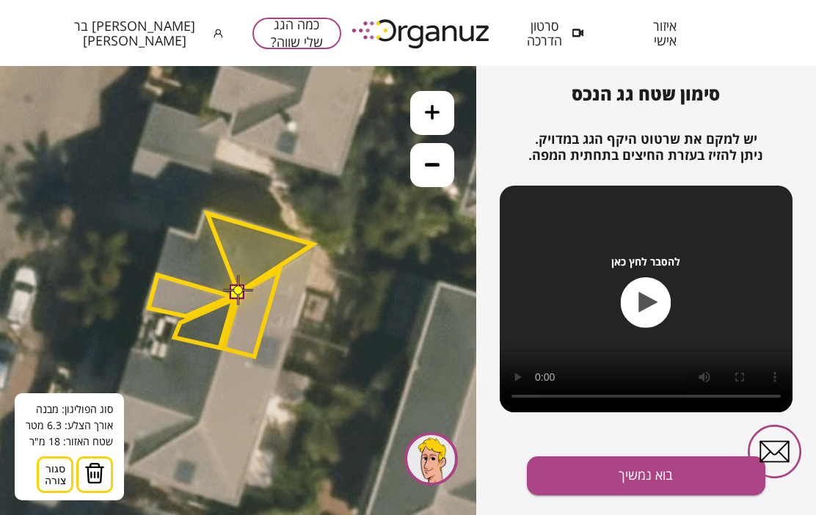
click at [60, 476] on span "סגור צורה" at bounding box center [55, 474] width 21 height 23
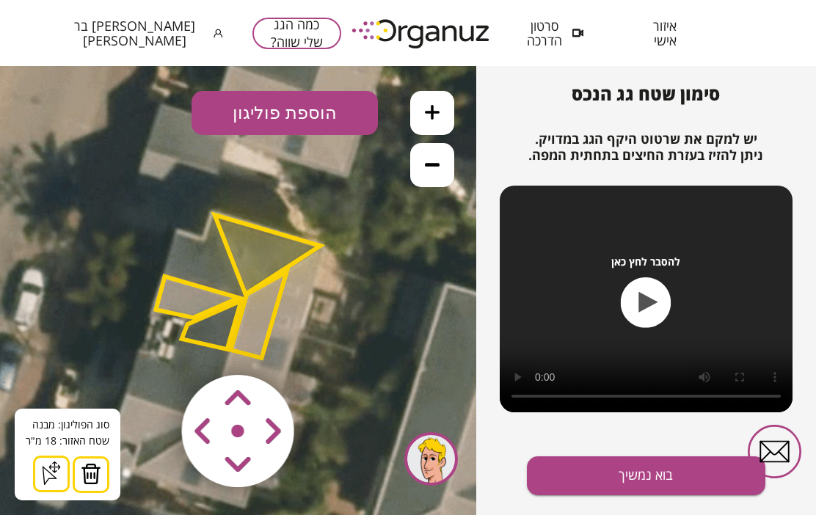
click at [332, 304] on icon at bounding box center [314, 17] width 6760 height 6760
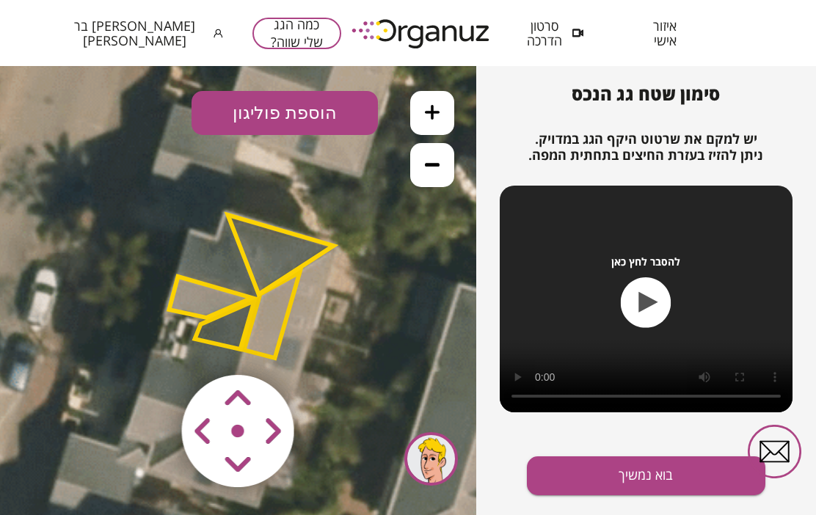
click at [329, 106] on button "הוספת פוליגון" at bounding box center [284, 113] width 186 height 44
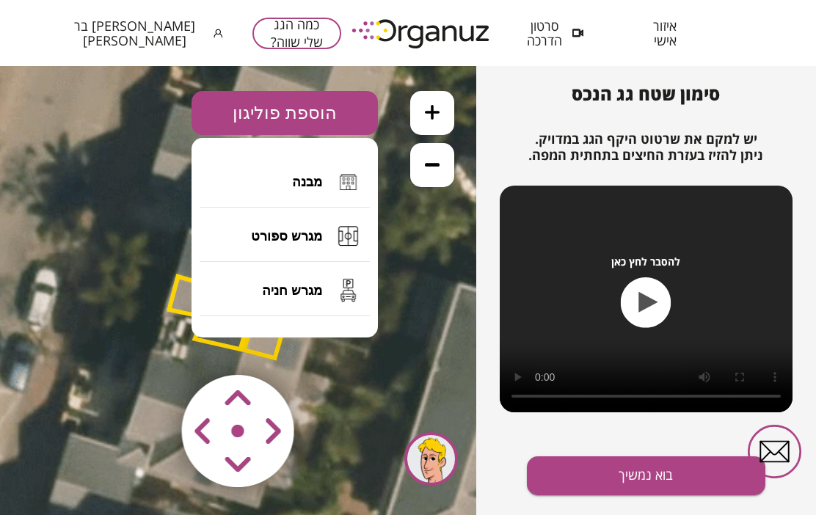
click at [335, 180] on img at bounding box center [348, 181] width 29 height 29
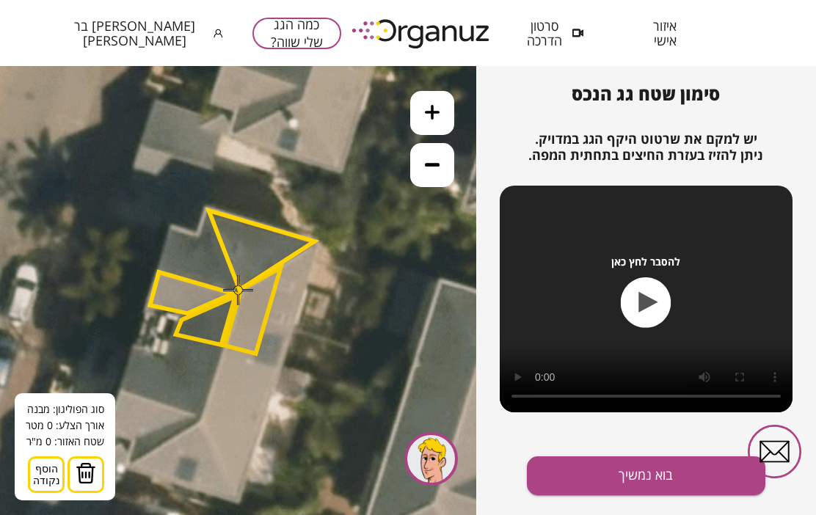
click at [55, 479] on span "הוסף נקודה" at bounding box center [46, 474] width 27 height 23
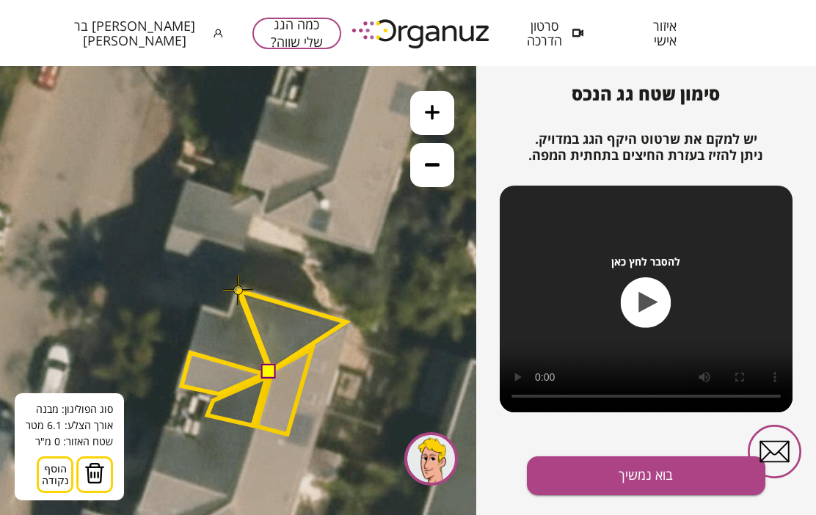
click at [50, 477] on span "הוסף נקודה" at bounding box center [55, 474] width 27 height 23
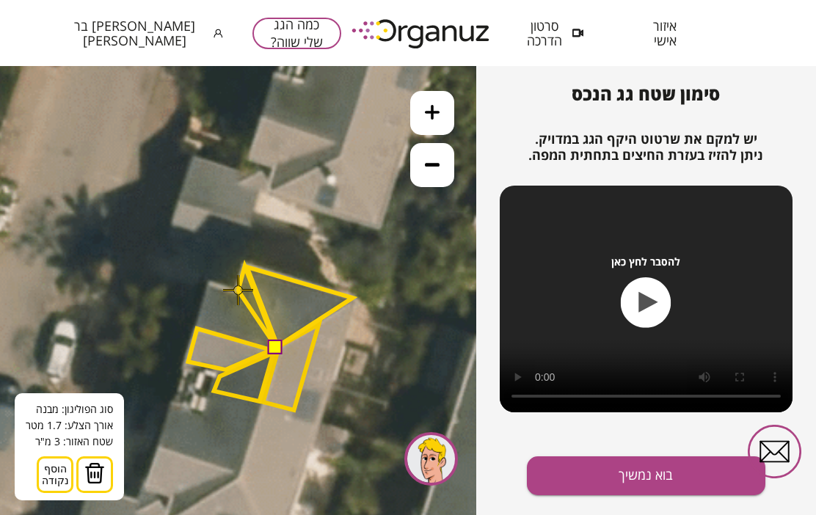
click at [54, 478] on span "הוסף נקודה" at bounding box center [55, 474] width 27 height 23
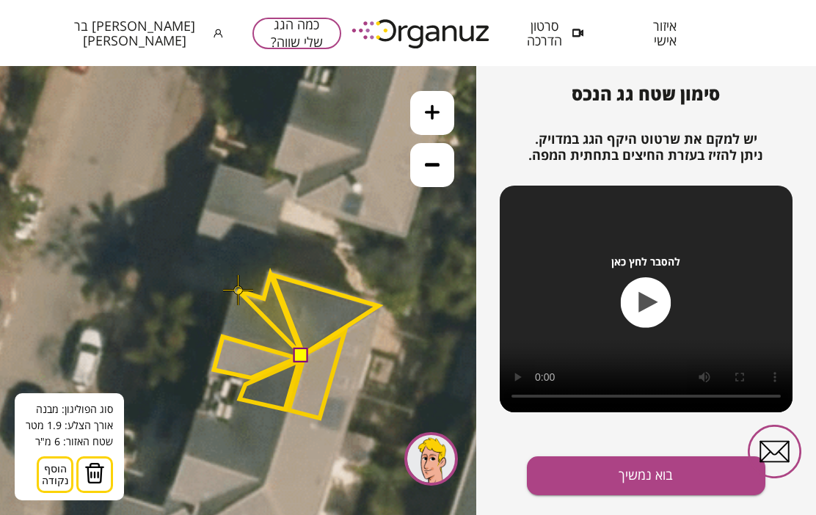
click at [48, 479] on span "הוסף נקודה" at bounding box center [55, 474] width 27 height 23
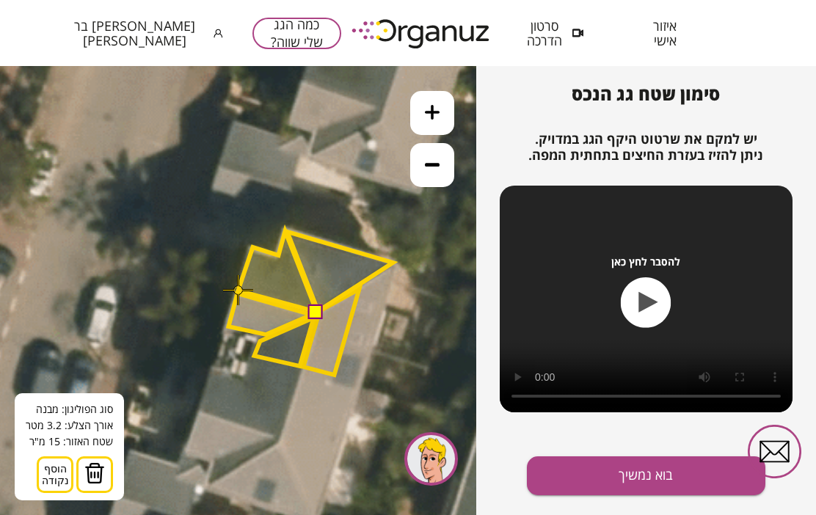
click at [53, 476] on span "הוסף נקודה" at bounding box center [55, 474] width 27 height 23
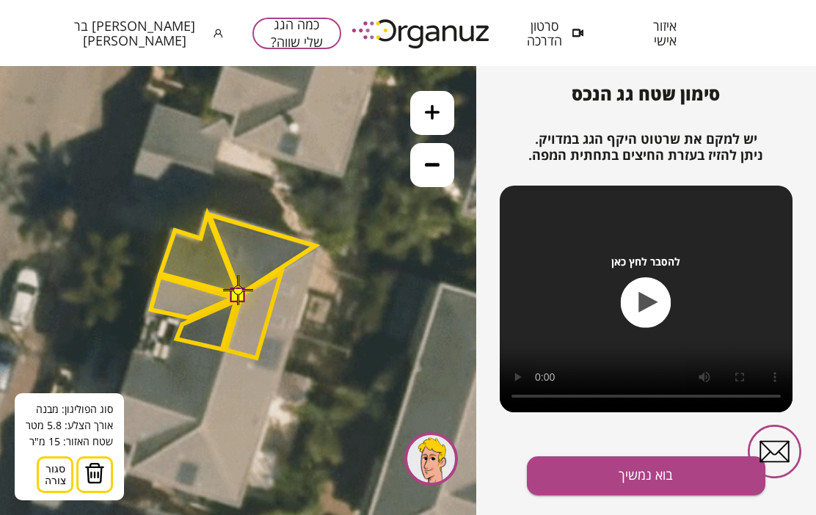
click at [53, 470] on span "סגור צורה" at bounding box center [55, 474] width 21 height 23
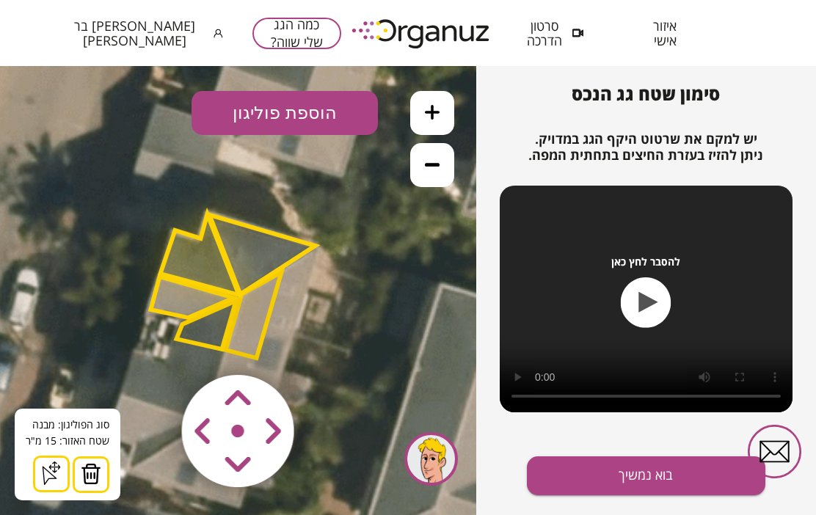
click at [651, 469] on button "בוא נמשיך" at bounding box center [646, 475] width 238 height 39
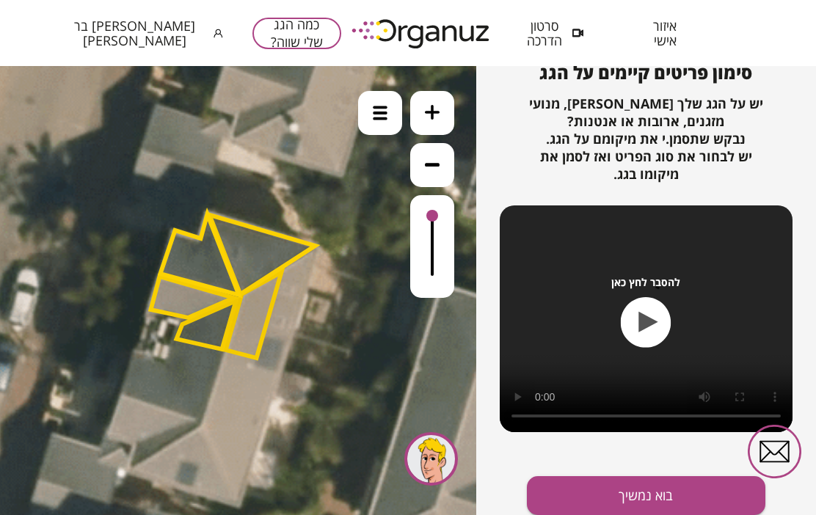
scroll to position [175, 0]
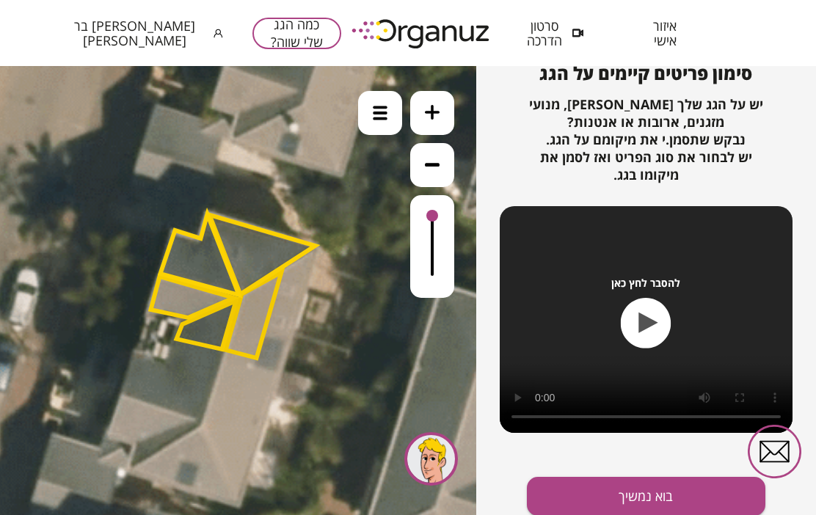
click at [652, 488] on button "בוא נמשיך" at bounding box center [646, 496] width 238 height 39
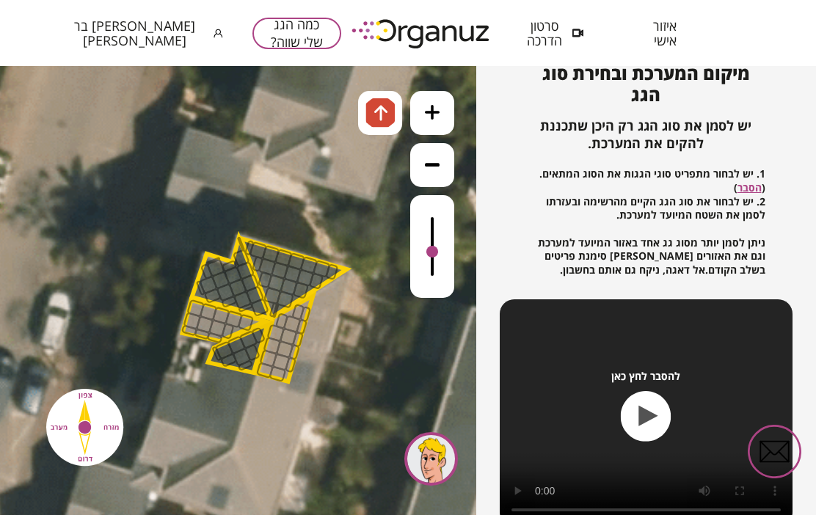
click at [347, 168] on icon at bounding box center [340, 40] width 6760 height 6760
click at [273, 246] on polygon at bounding box center [294, 277] width 106 height 79
click at [278, 266] on div at bounding box center [279, 271] width 18 height 18
click at [293, 268] on div at bounding box center [291, 275] width 18 height 18
click at [286, 250] on icon at bounding box center [339, 41] width 6760 height 6760
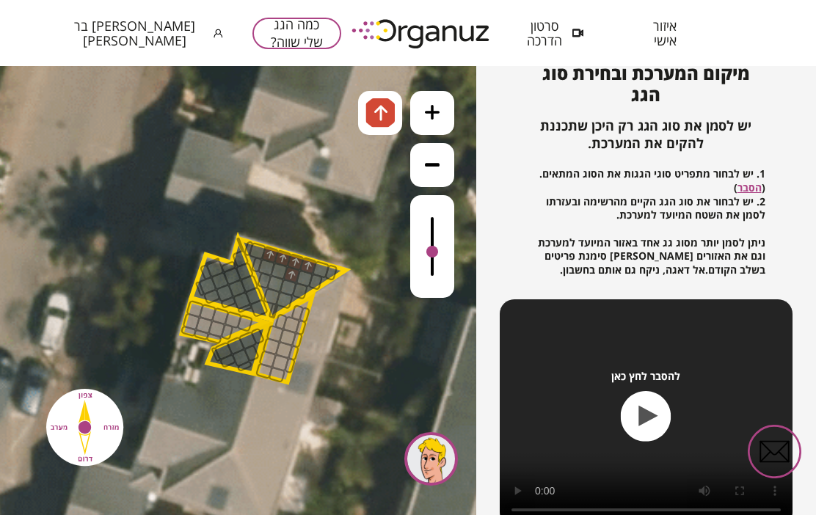
click at [264, 241] on icon at bounding box center [339, 41] width 6760 height 6760
click at [260, 243] on icon at bounding box center [339, 41] width 6760 height 6760
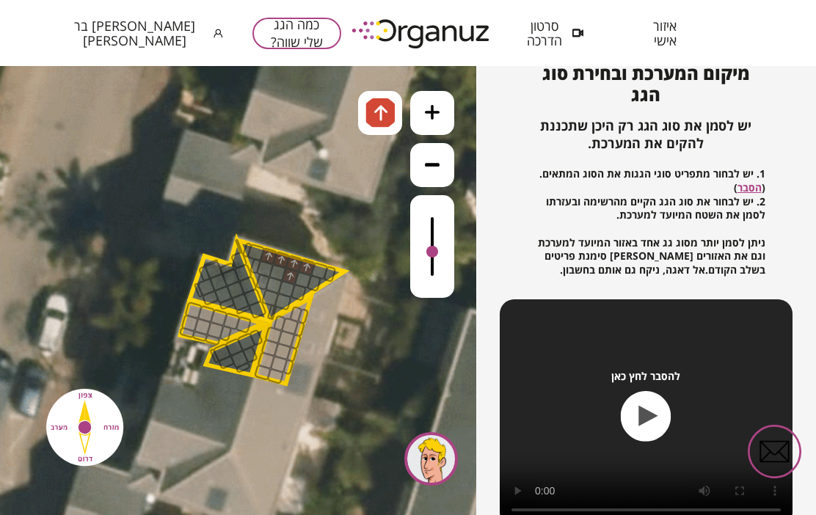
click at [258, 248] on icon at bounding box center [338, 42] width 6760 height 6760
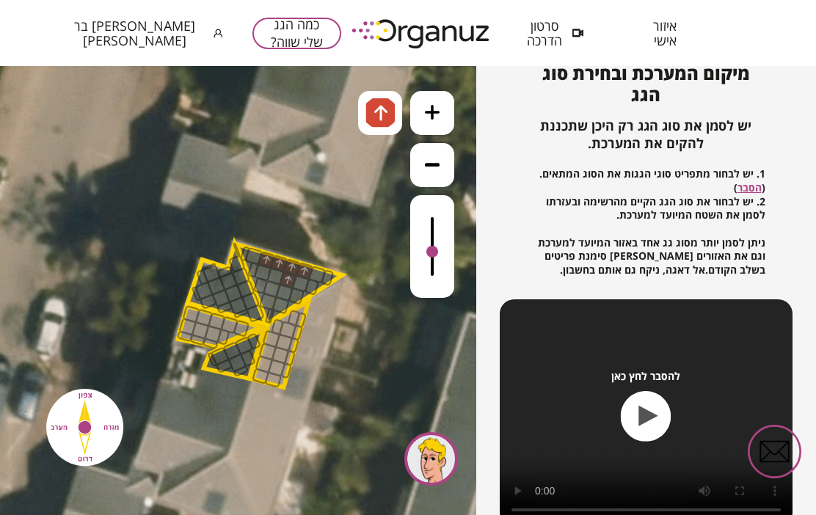
click at [432, 116] on icon at bounding box center [432, 112] width 15 height 15
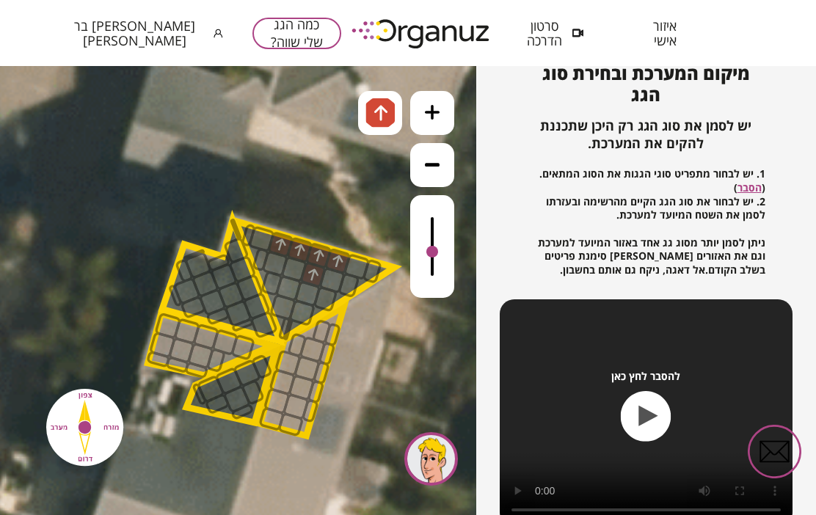
click at [445, 114] on button at bounding box center [432, 113] width 44 height 44
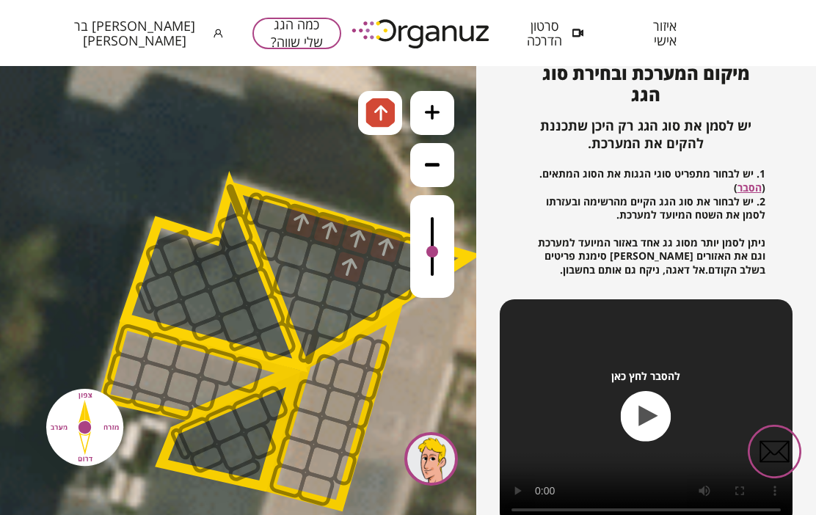
click at [270, 208] on div at bounding box center [272, 214] width 41 height 41
click at [271, 207] on div at bounding box center [272, 214] width 41 height 41
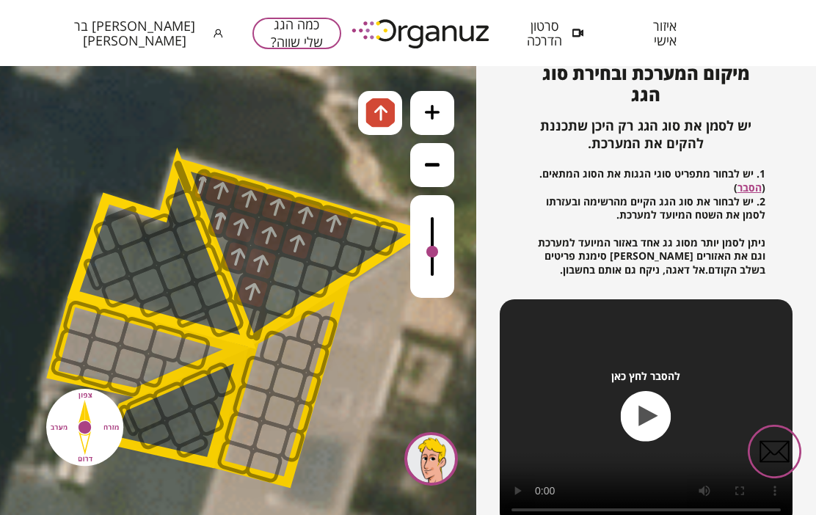
click at [268, 226] on div at bounding box center [268, 235] width 41 height 41
click at [350, 273] on div at bounding box center [350, 259] width 34 height 39
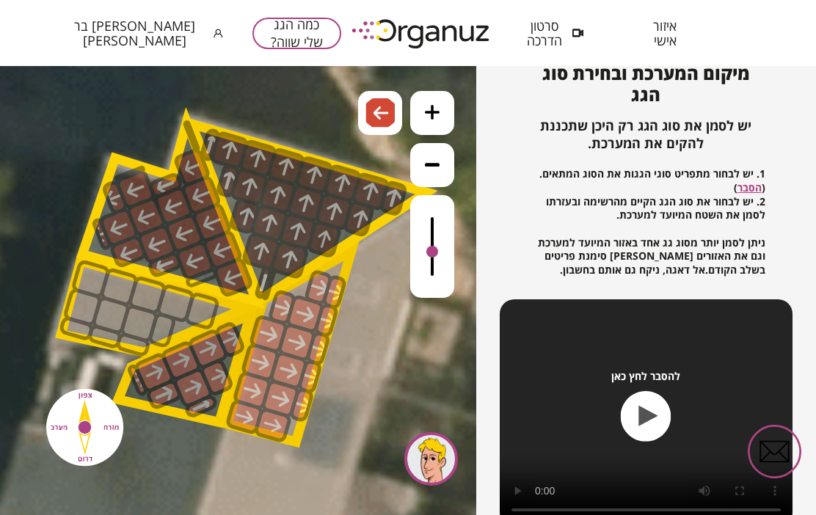
click at [336, 275] on polygon at bounding box center [289, 346] width 124 height 191
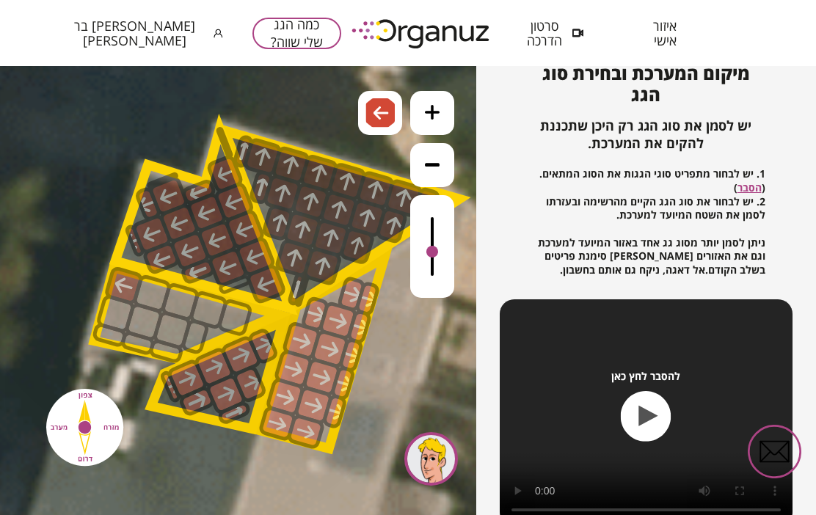
click at [129, 287] on div at bounding box center [123, 286] width 41 height 41
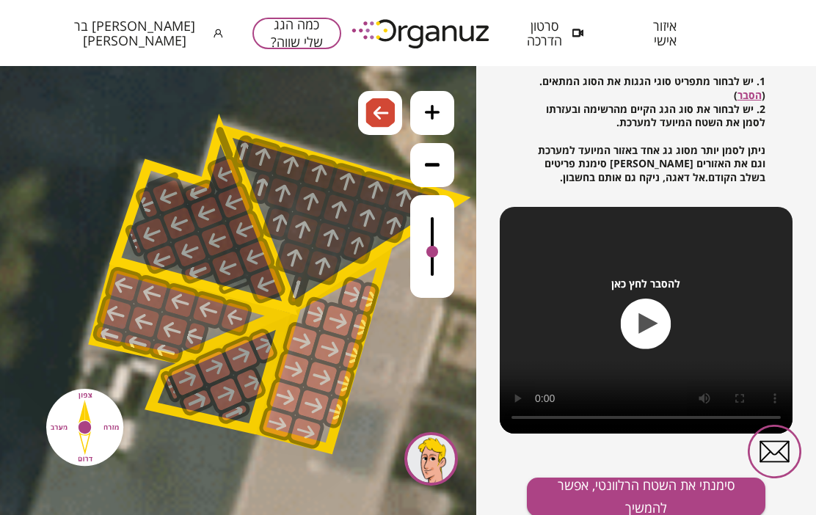
click at [646, 494] on button "סימנתי את השטח הרלוונטי, אפשר להמשיך" at bounding box center [646, 497] width 238 height 39
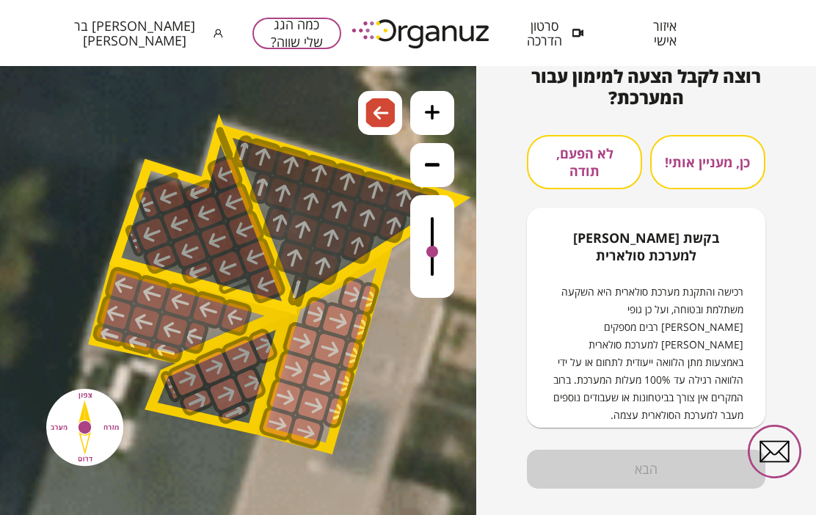
scroll to position [171, 0]
click at [586, 158] on button "לא הפעם, תודה" at bounding box center [584, 163] width 115 height 54
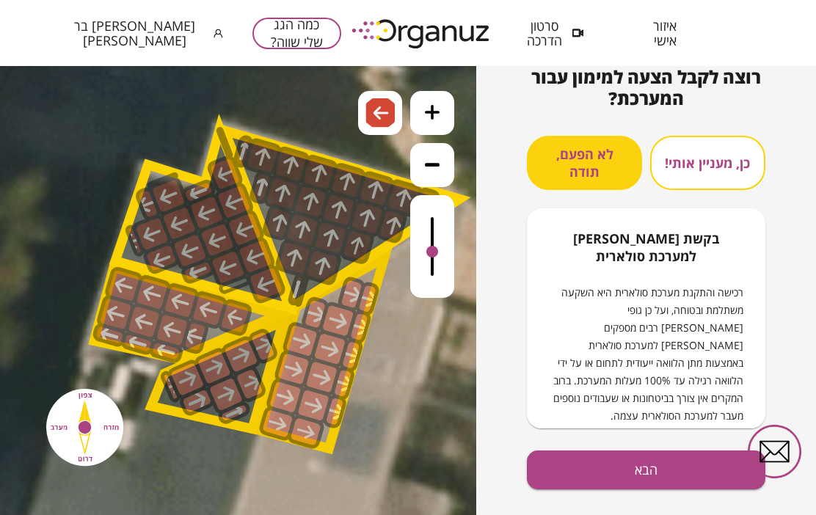
click at [662, 469] on button "הבא" at bounding box center [646, 469] width 238 height 39
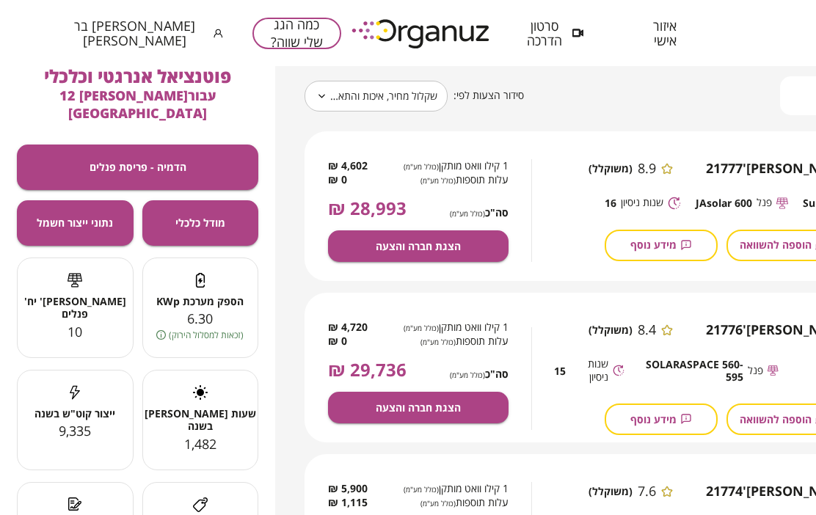
scroll to position [168, 4]
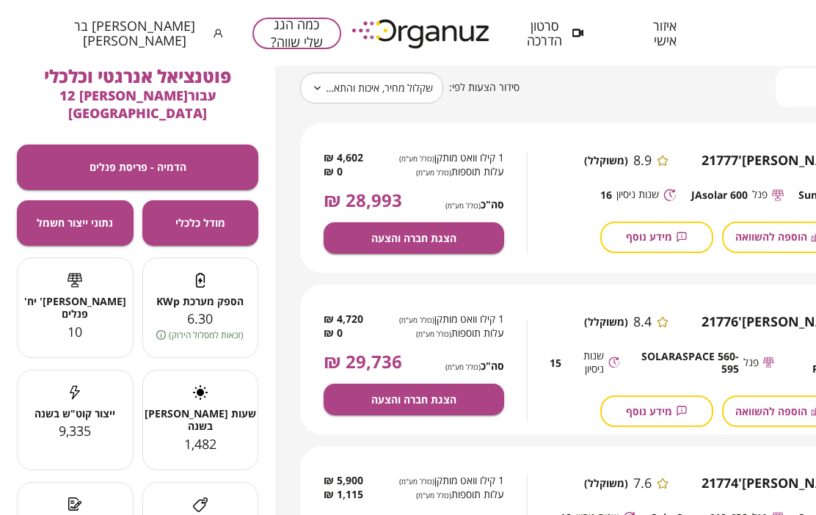
click at [180, 166] on button "הדמיה - פריסת פנלים" at bounding box center [137, 167] width 241 height 45
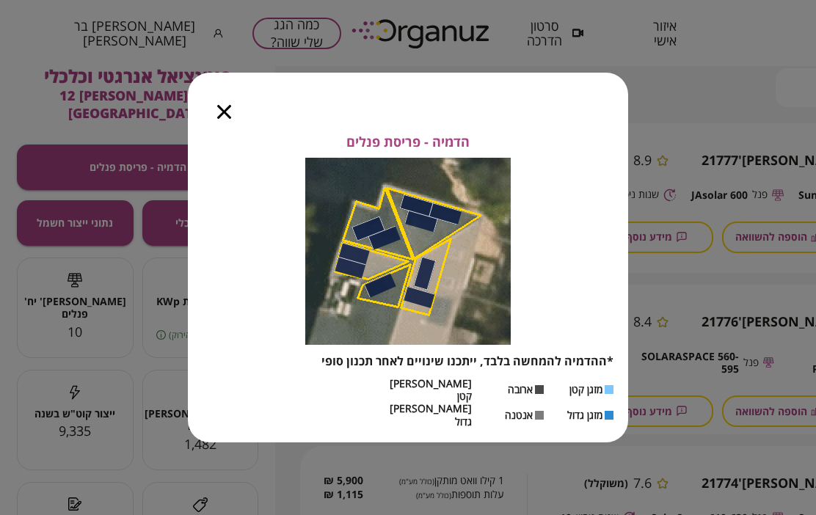
click at [216, 117] on div at bounding box center [224, 104] width 73 height 62
click at [218, 106] on icon "button" at bounding box center [224, 112] width 14 height 14
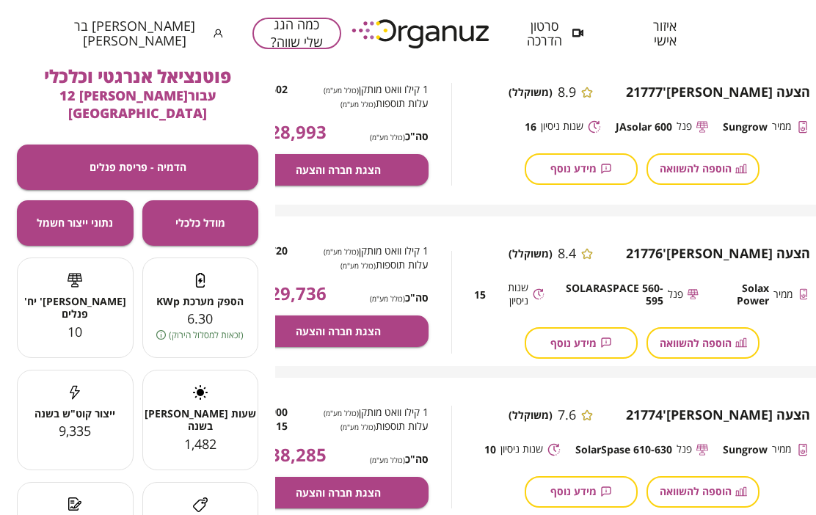
scroll to position [228, 95]
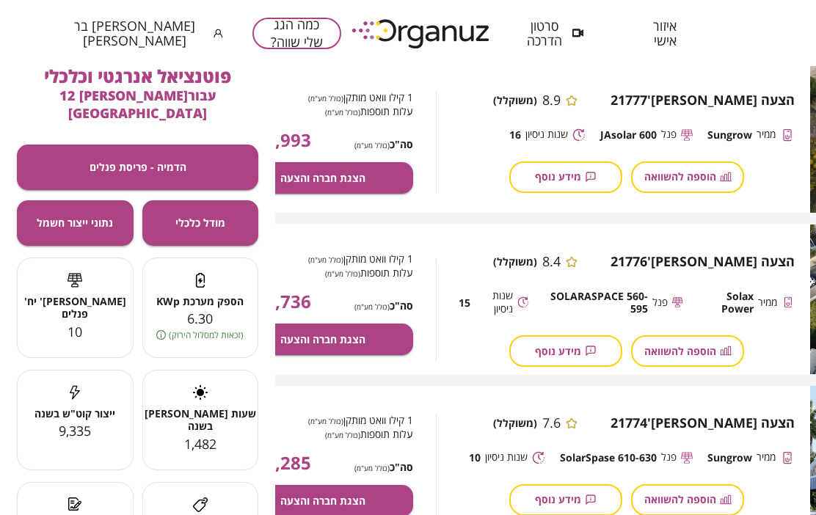
click at [696, 175] on span "הוספה להשוואה" at bounding box center [680, 176] width 72 height 12
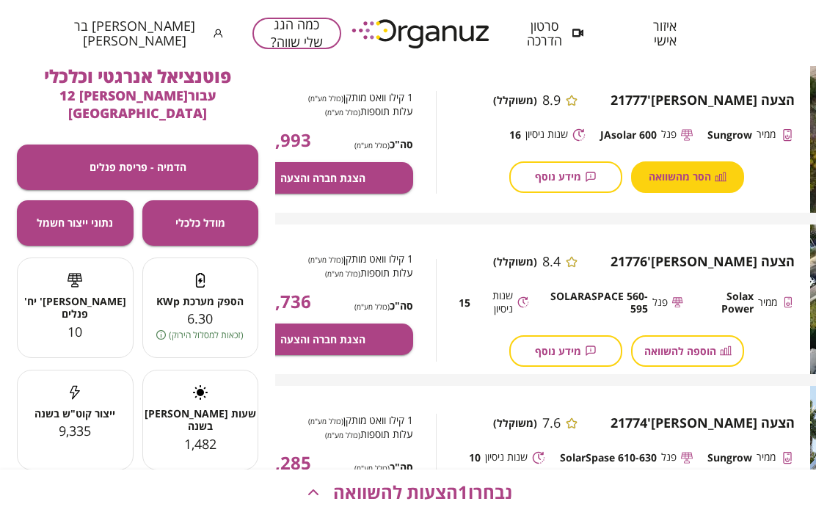
click at [698, 350] on span "הוספה להשוואה" at bounding box center [680, 351] width 72 height 12
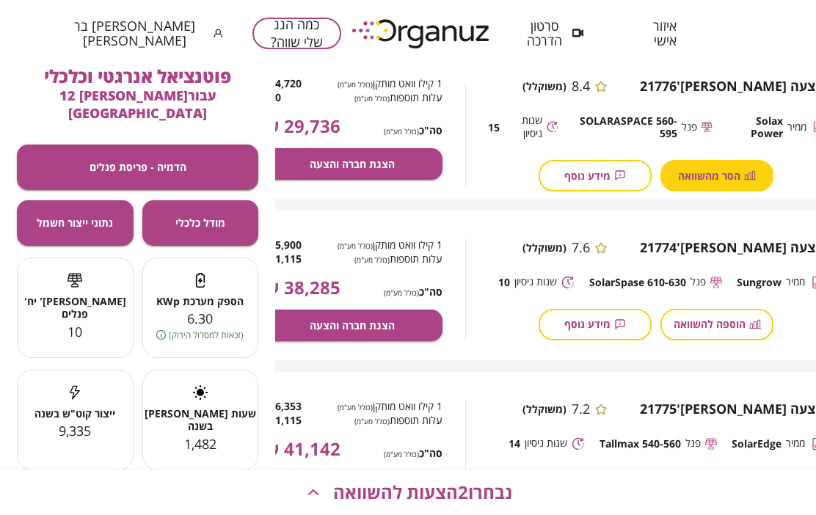
click at [725, 330] on span "הוספה להשוואה" at bounding box center [709, 324] width 72 height 12
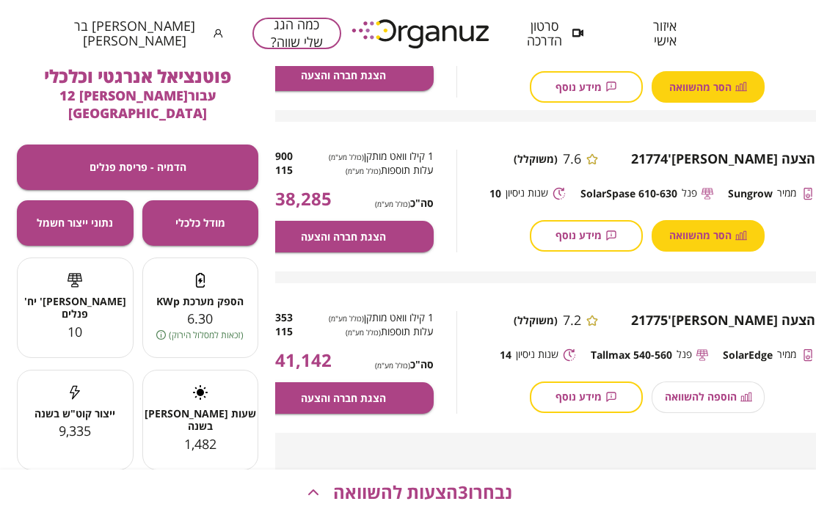
scroll to position [492, 73]
click at [709, 400] on div "הוספה להשוואה" at bounding box center [709, 397] width 113 height 32
click at [715, 413] on div "הוספה להשוואה" at bounding box center [709, 397] width 113 height 32
click at [720, 409] on div "הוספה להשוואה" at bounding box center [709, 397] width 113 height 32
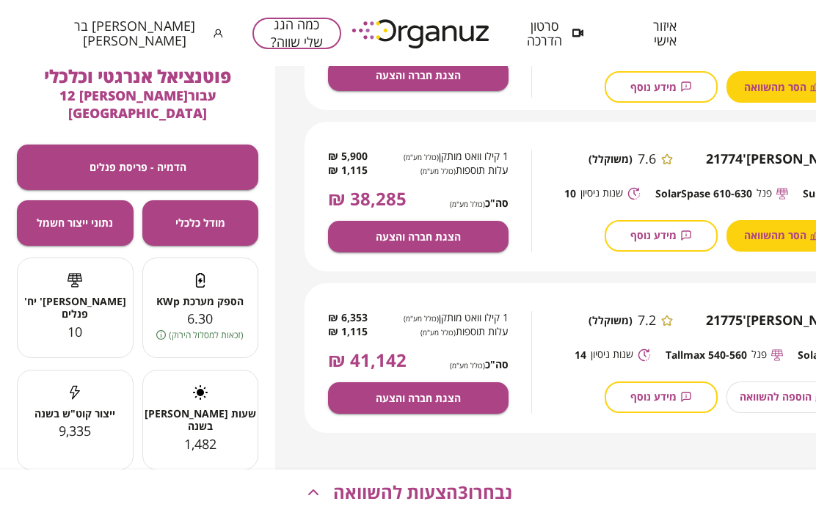
scroll to position [492, 0]
click at [455, 495] on span "נבחרו 3 הצעות להשוואה" at bounding box center [422, 492] width 179 height 21
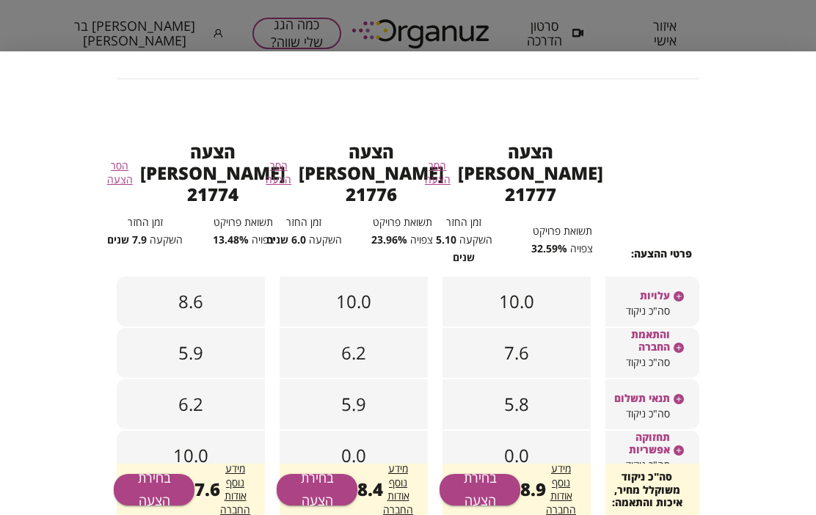
scroll to position [148, 0]
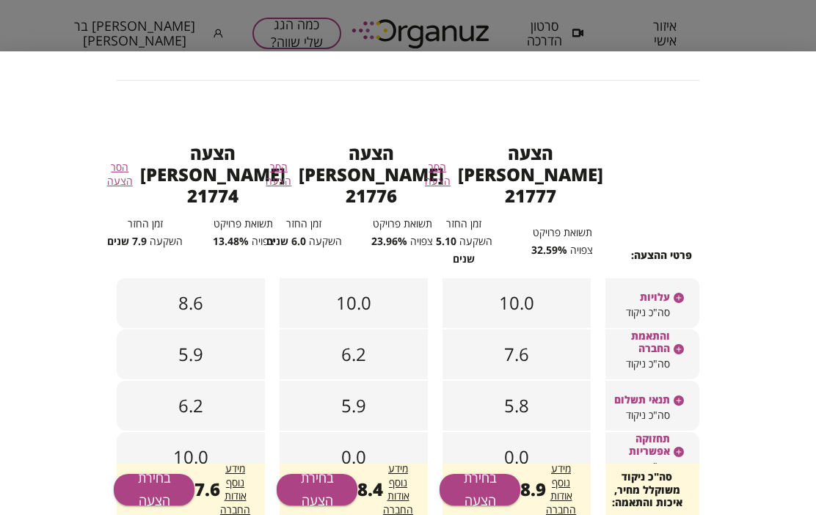
click at [487, 495] on button "בחירת הצעה" at bounding box center [479, 490] width 81 height 32
click at [326, 495] on button "בחירת הצעה" at bounding box center [317, 490] width 81 height 32
click at [145, 491] on button "בחירת הצעה" at bounding box center [154, 490] width 81 height 32
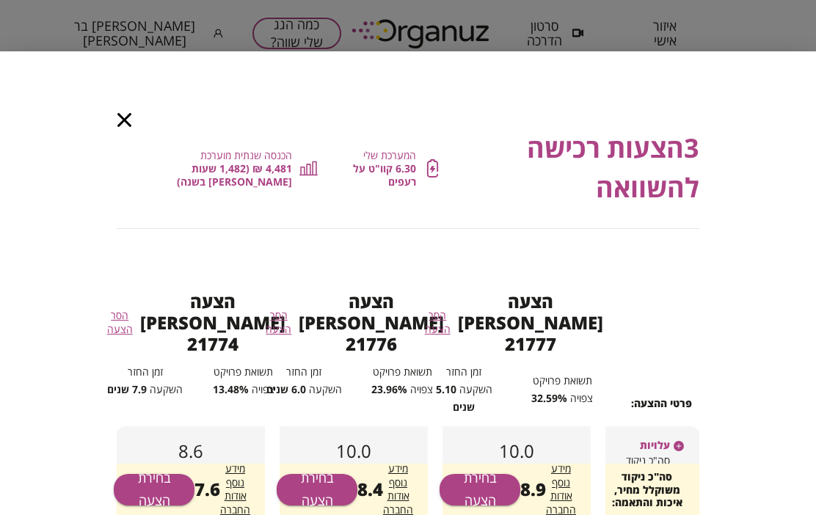
scroll to position [0, 0]
click at [114, 117] on div "3 הצעות רכישה להשוואה המערכת שלי 6.30 קוו"ט על רעפים הכנסה שנתית מוערכת 4,481 ₪…" at bounding box center [408, 283] width 816 height 464
click at [122, 121] on icon "button" at bounding box center [124, 120] width 14 height 14
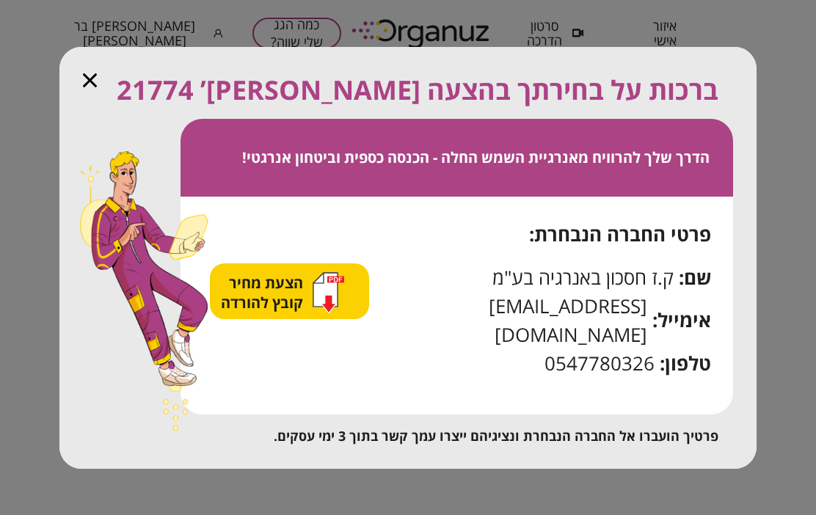
click at [307, 308] on span "הצעת מחיר קובץ להורדה" at bounding box center [264, 293] width 86 height 40
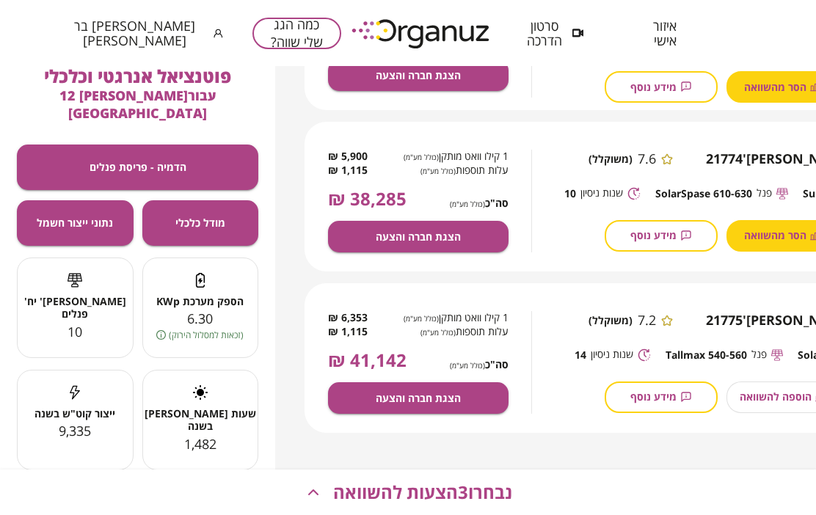
scroll to position [492, 0]
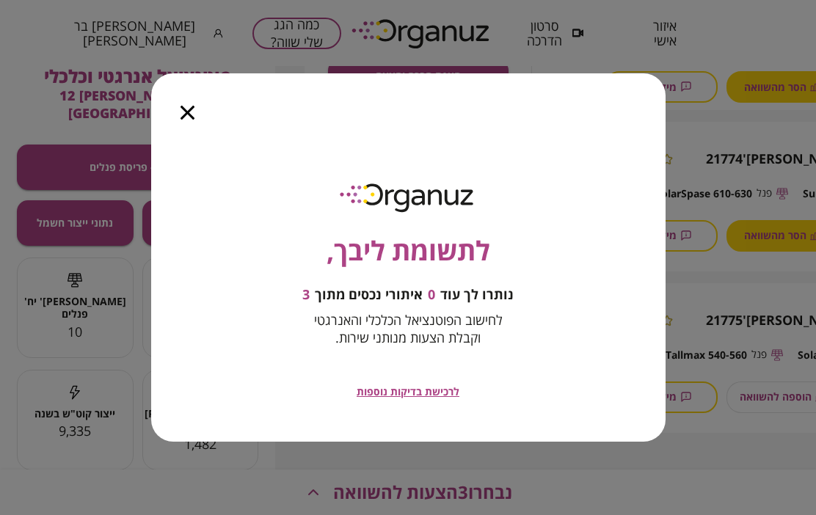
click at [351, 365] on div "לתשומת ליבך, נותרו לך עוד 0 איתורי נכסים מתוך 3 לחישוב הפוטנציאל הכלכלי והאנרגט…" at bounding box center [408, 288] width 514 height 307
click at [192, 107] on icon "button" at bounding box center [187, 113] width 14 height 14
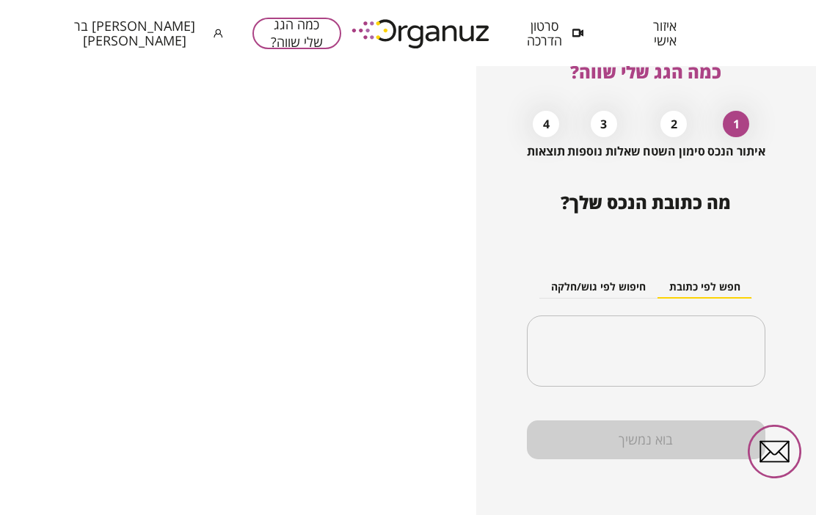
scroll to position [32, 0]
click at [146, 34] on span "[PERSON_NAME] בר [PERSON_NAME]" at bounding box center [135, 32] width 152 height 29
click at [661, 48] on div at bounding box center [408, 257] width 816 height 515
click at [661, 48] on span "איזור אישי" at bounding box center [664, 32] width 26 height 29
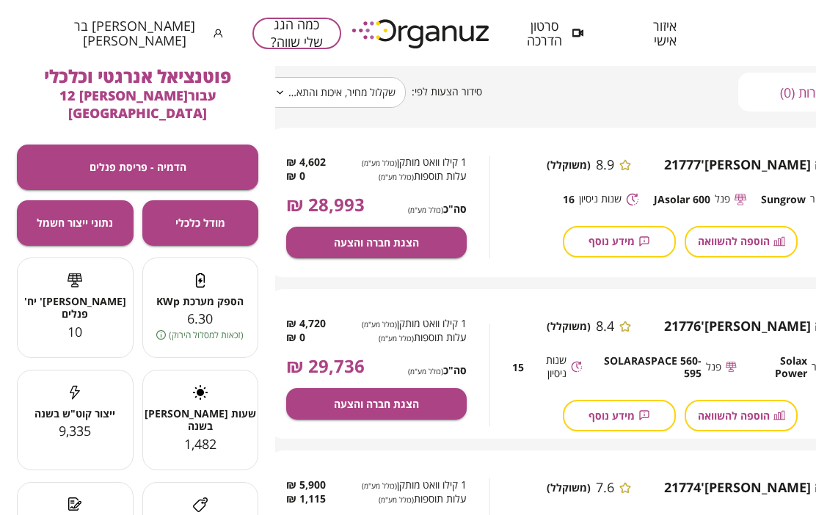
scroll to position [163, 42]
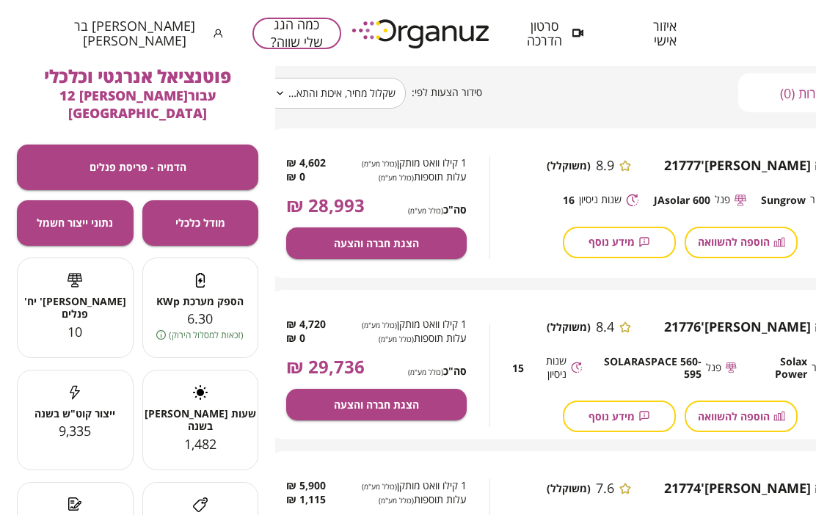
click at [390, 240] on span "הצגת חברה והצעה" at bounding box center [376, 243] width 85 height 12
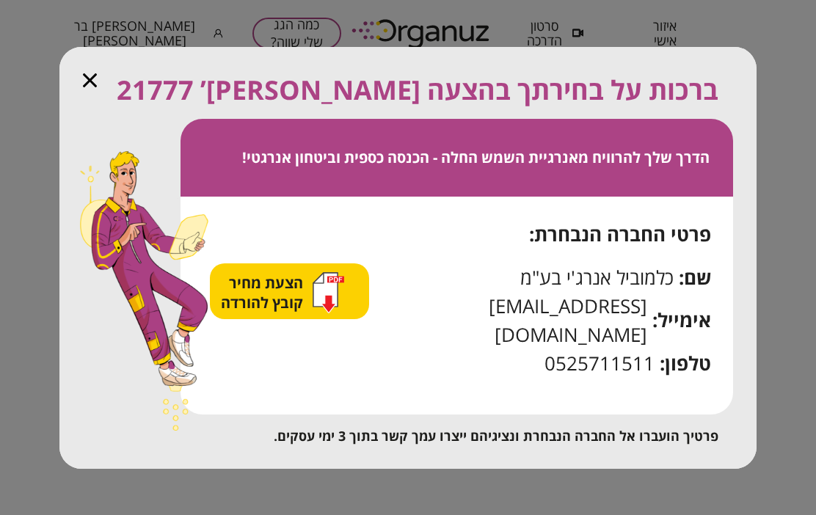
click at [95, 87] on div at bounding box center [90, 79] width 14 height 18
click at [112, 109] on div "ברכות על בחירתך בהצעה [PERSON_NAME]’ 21777" at bounding box center [400, 90] width 635 height 40
click at [94, 87] on icon "button" at bounding box center [90, 80] width 14 height 14
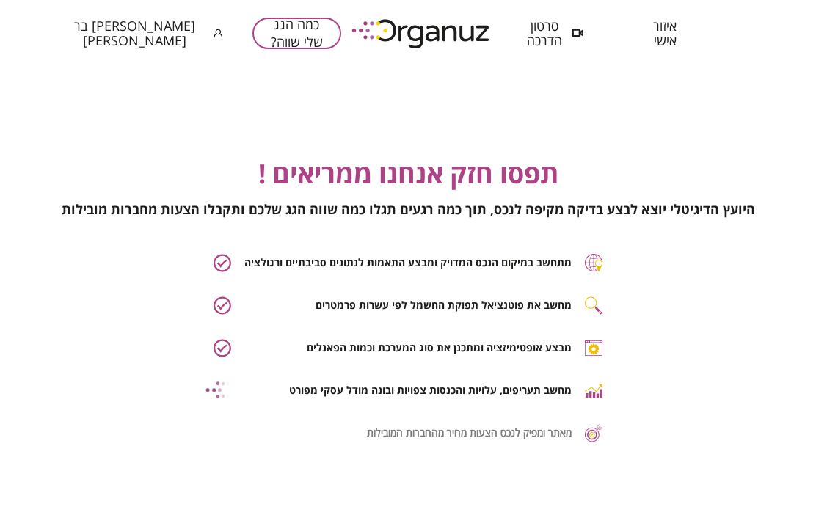
click at [672, 21] on span "איזור אישי" at bounding box center [664, 32] width 26 height 29
click at [671, 21] on span "איזור אישי" at bounding box center [664, 32] width 26 height 29
click at [673, 45] on span "איזור אישי" at bounding box center [664, 32] width 26 height 29
click at [665, 30] on span "איזור אישי" at bounding box center [664, 32] width 26 height 29
click at [672, 29] on span "איזור אישי" at bounding box center [664, 32] width 26 height 29
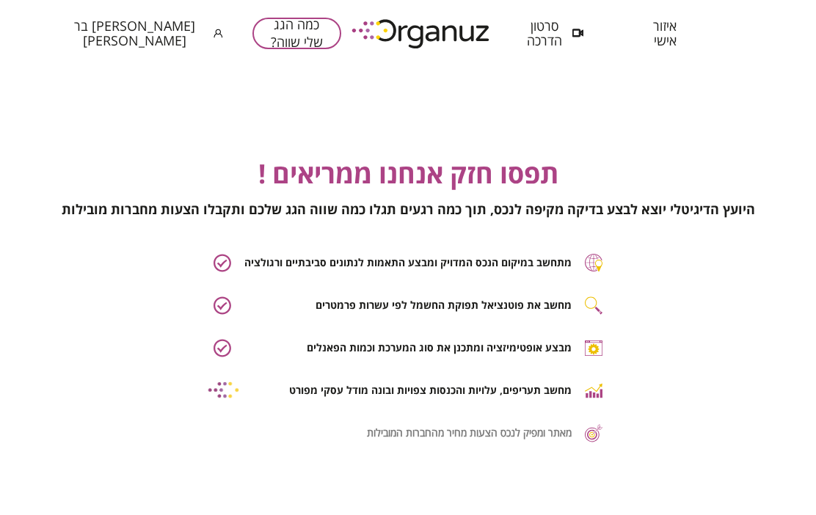
click at [670, 26] on span "איזור אישי" at bounding box center [664, 32] width 26 height 29
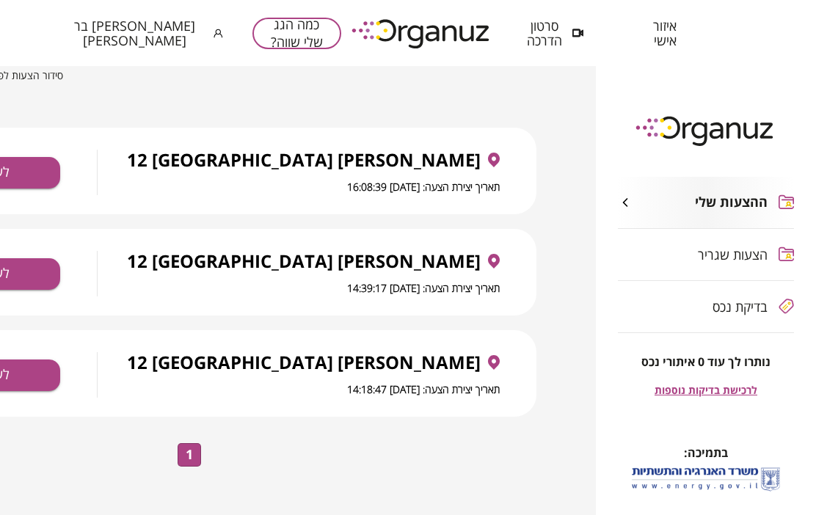
scroll to position [87, 0]
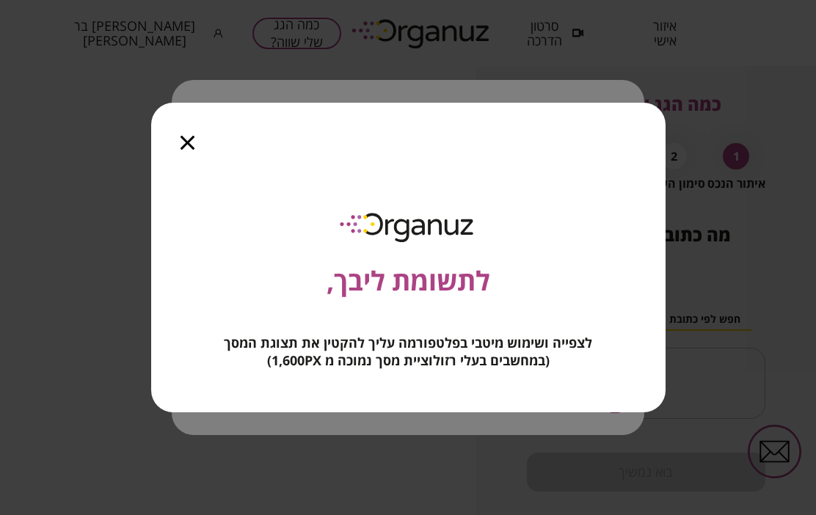
click at [183, 130] on div at bounding box center [187, 134] width 73 height 62
click at [183, 136] on icon "button" at bounding box center [187, 143] width 14 height 14
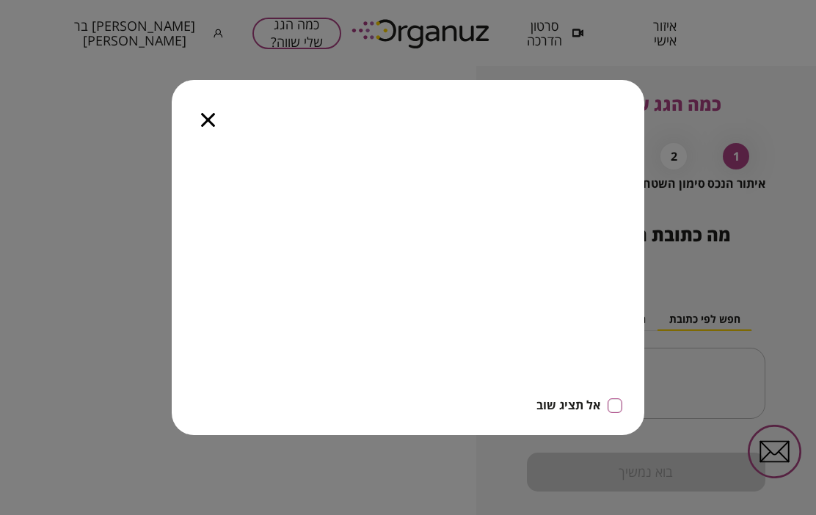
click at [195, 109] on div at bounding box center [208, 111] width 73 height 62
click at [209, 124] on icon "button" at bounding box center [208, 120] width 14 height 14
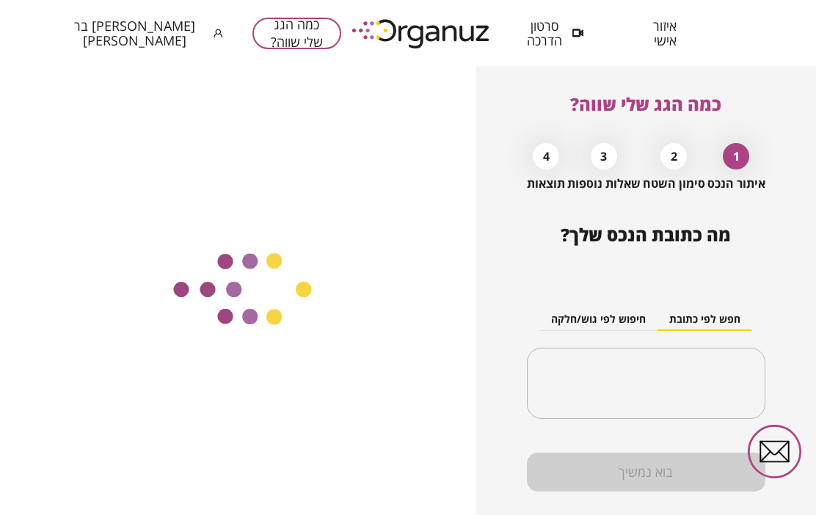
click at [662, 25] on span "איזור אישי" at bounding box center [664, 32] width 26 height 29
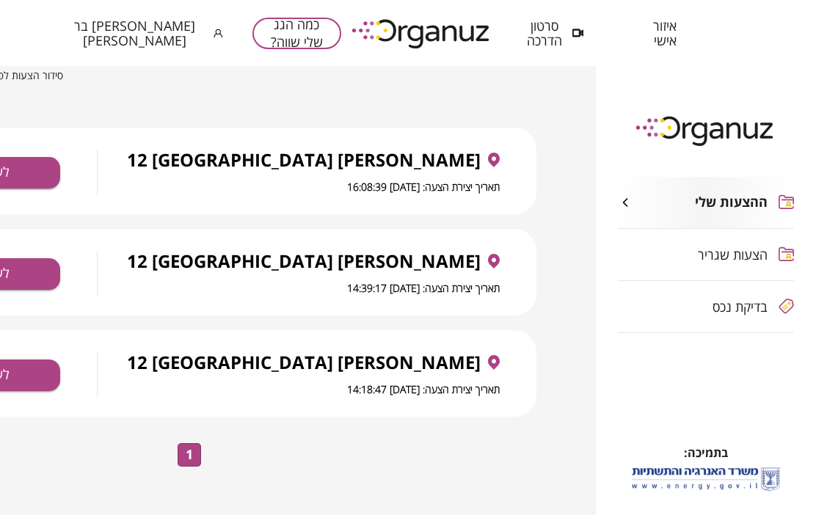
scroll to position [88, 0]
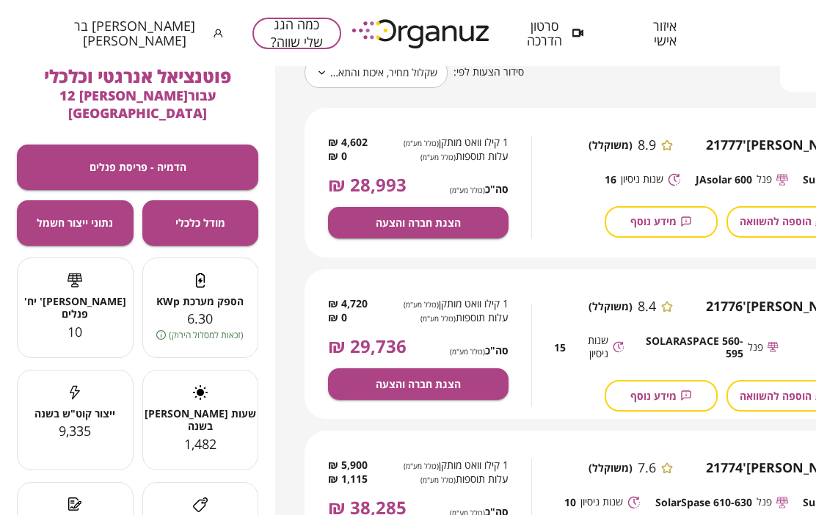
scroll to position [183, 0]
click at [484, 387] on button "הצגת חברה והצעה" at bounding box center [418, 384] width 180 height 32
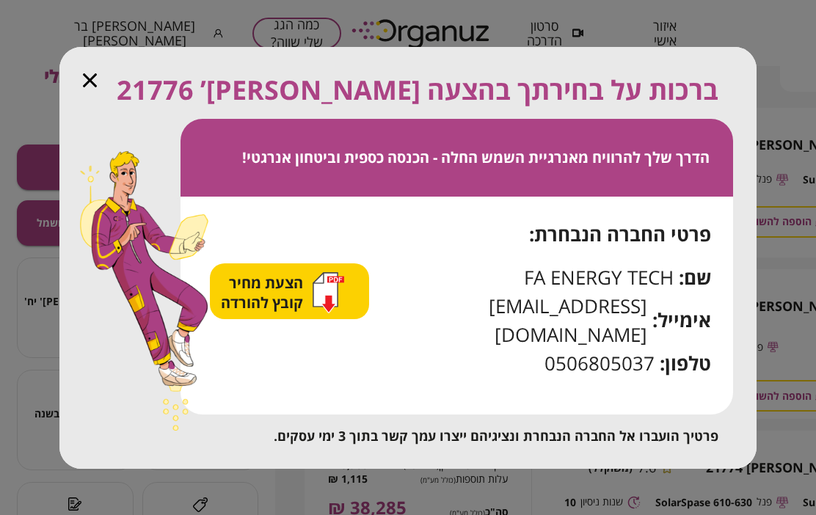
click at [78, 95] on div "ברכות על בחירתך בהצעה מס’ 21776 הדרך שלך להרוויח מאנרגיית השמש החלה - הכנסה כספ…" at bounding box center [407, 258] width 697 height 422
click at [102, 87] on div "ברכות על בחירתך בהצעה מס’ 21776" at bounding box center [400, 90] width 635 height 40
click at [82, 84] on div "ברכות על בחירתך בהצעה מס’ 21776 הדרך שלך להרוויח מאנרגיית השמש החלה - הכנסה כספ…" at bounding box center [407, 258] width 697 height 422
click at [99, 90] on div "ברכות על בחירתך בהצעה מס’ 21776" at bounding box center [400, 90] width 635 height 40
click at [86, 87] on icon "button" at bounding box center [90, 80] width 14 height 14
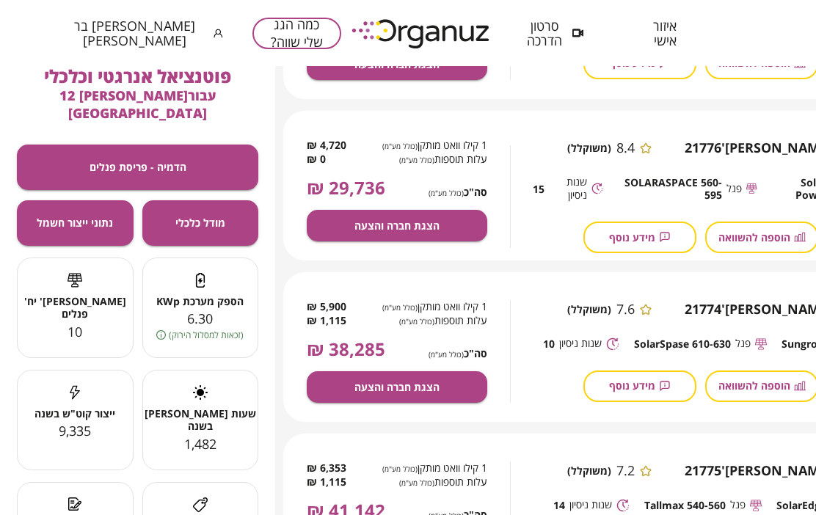
scroll to position [343, 20]
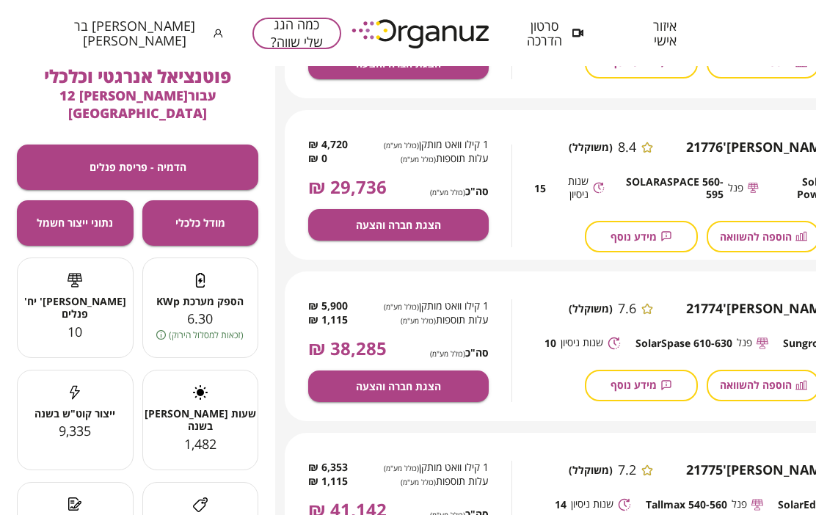
click at [453, 389] on button "הצגת חברה והצעה" at bounding box center [398, 386] width 180 height 32
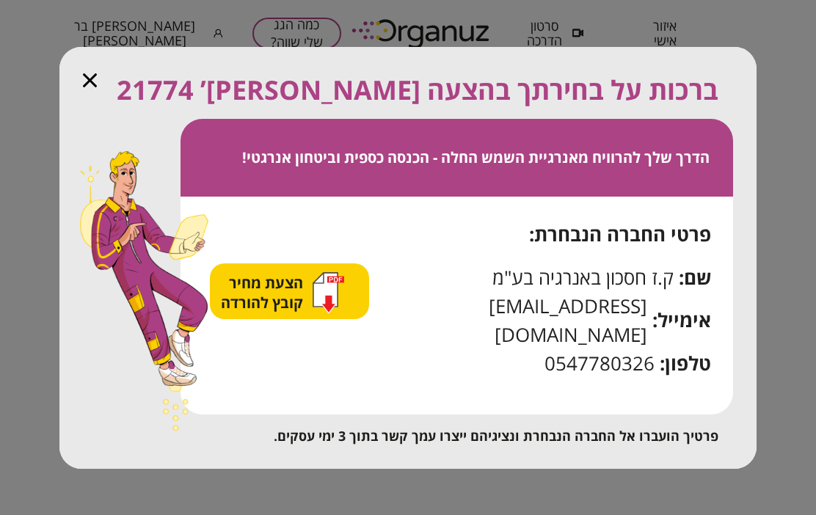
click at [96, 87] on icon "button" at bounding box center [90, 80] width 14 height 14
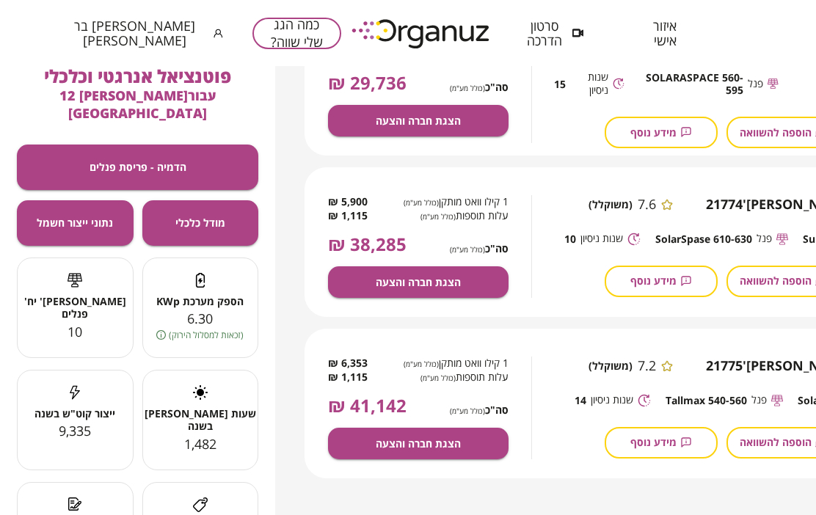
scroll to position [447, 0]
click at [431, 439] on span "הצגת חברה והצעה" at bounding box center [418, 443] width 85 height 12
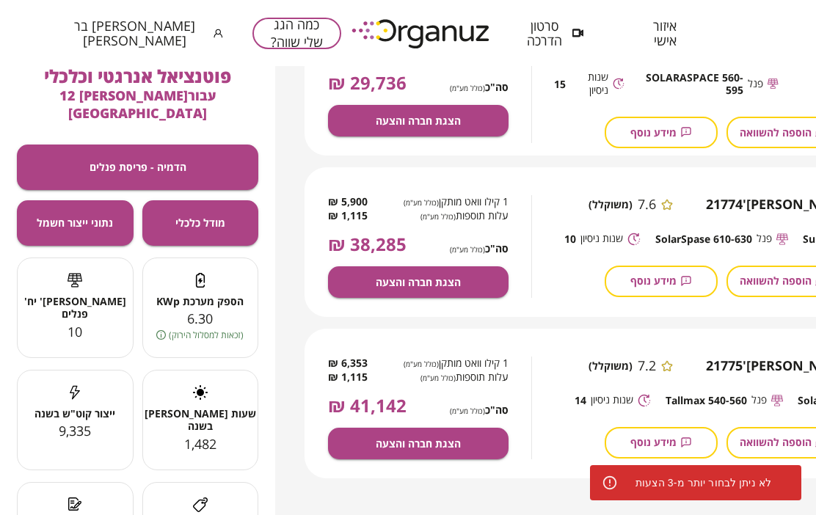
click at [438, 456] on button "הצגת חברה והצעה" at bounding box center [418, 444] width 180 height 32
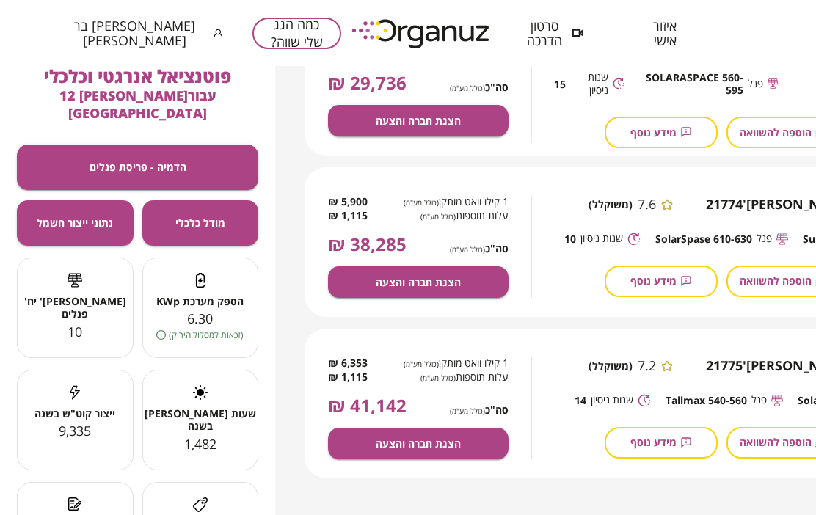
click at [432, 447] on span "הצגת חברה והצעה" at bounding box center [418, 443] width 85 height 12
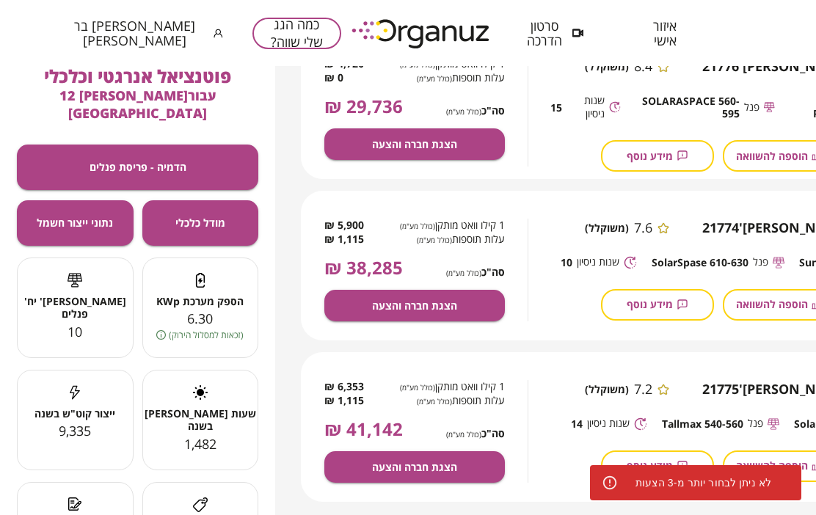
scroll to position [414, 2]
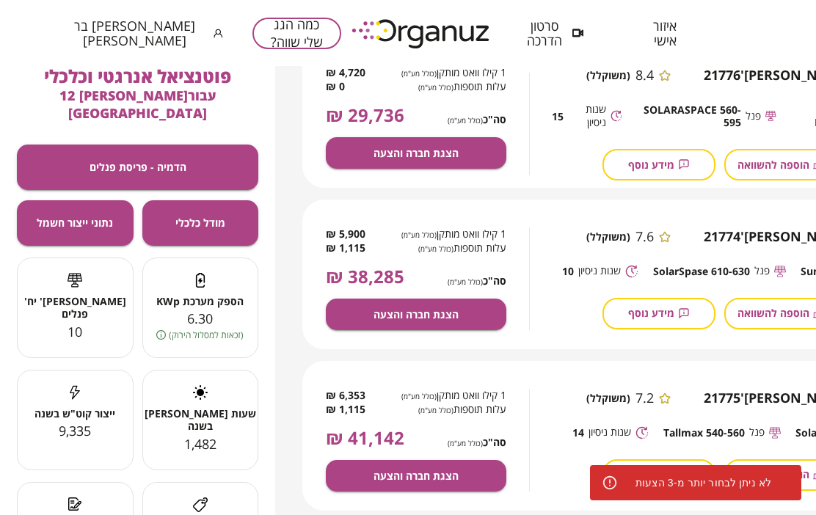
click at [413, 315] on span "הצגת חברה והצעה" at bounding box center [415, 314] width 85 height 12
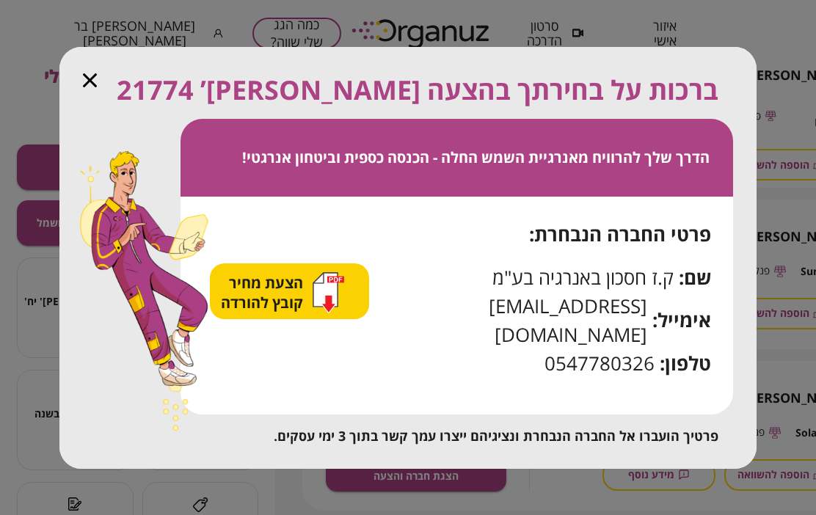
click at [299, 310] on span "הצעת מחיר קובץ להורדה" at bounding box center [264, 293] width 86 height 40
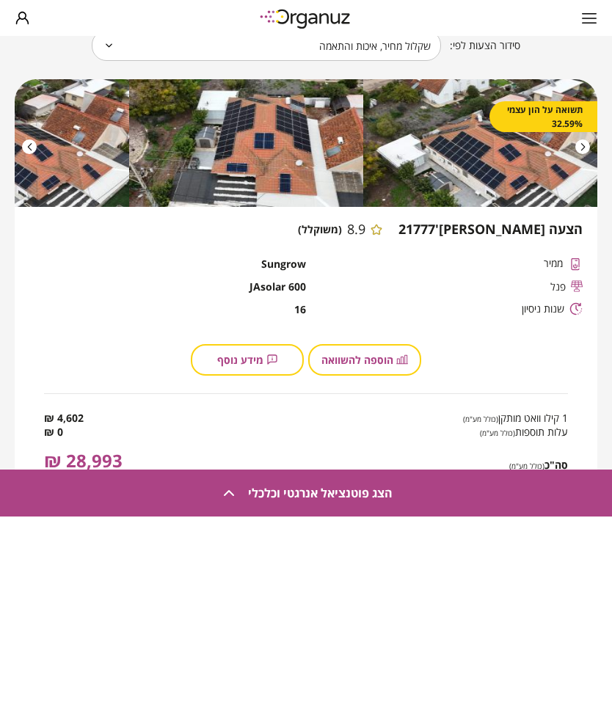
scroll to position [222, 0]
